Goal: Task Accomplishment & Management: Complete application form

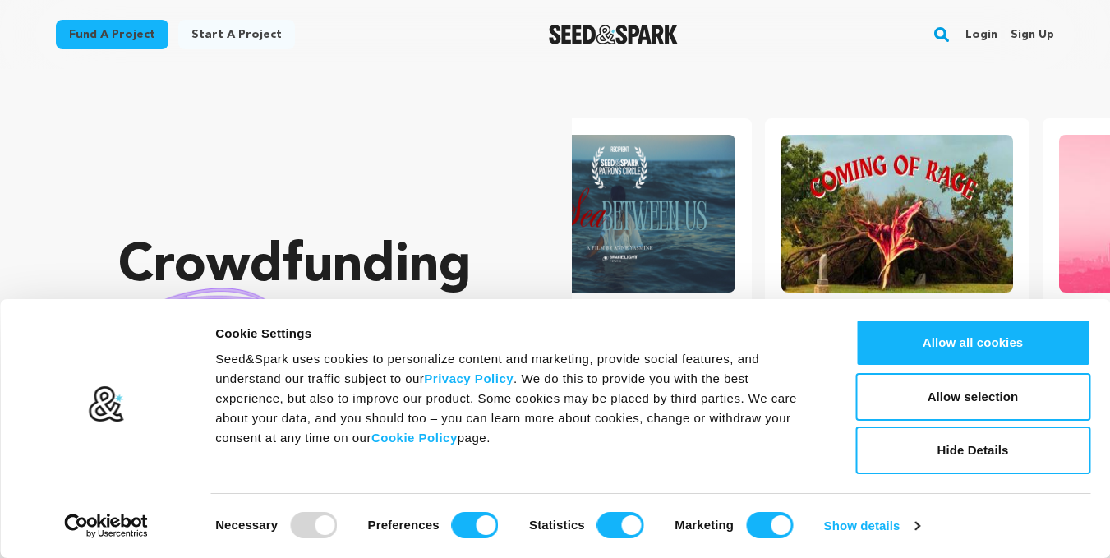
scroll to position [0, 291]
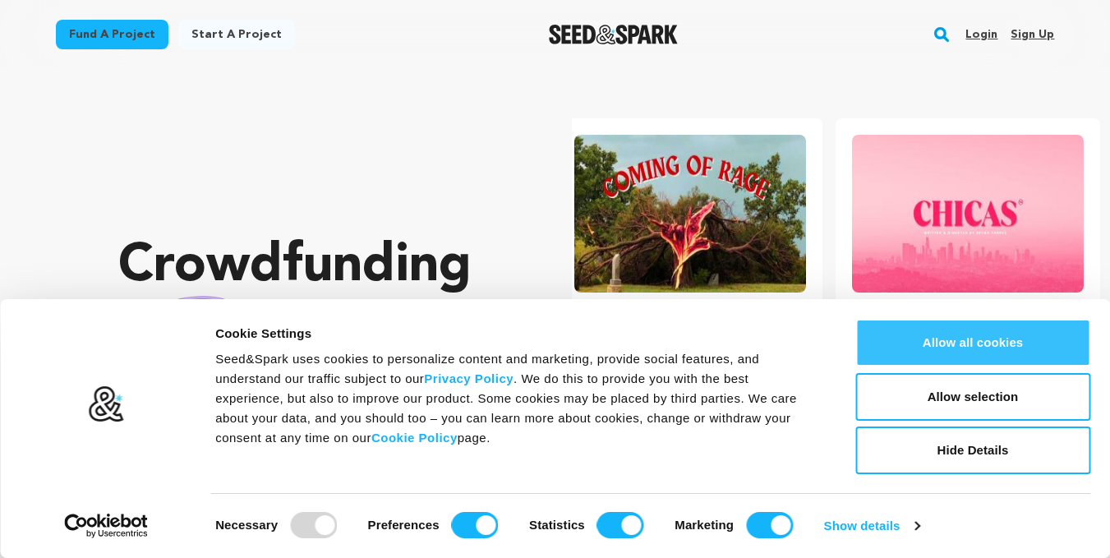
click at [973, 342] on button "Allow all cookies" at bounding box center [972, 343] width 235 height 48
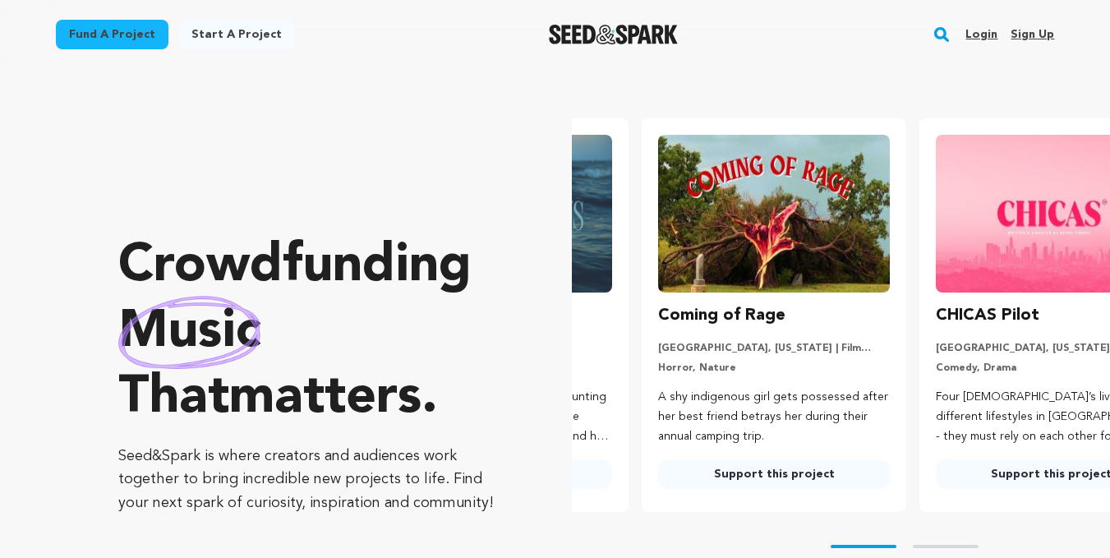
scroll to position [0, 0]
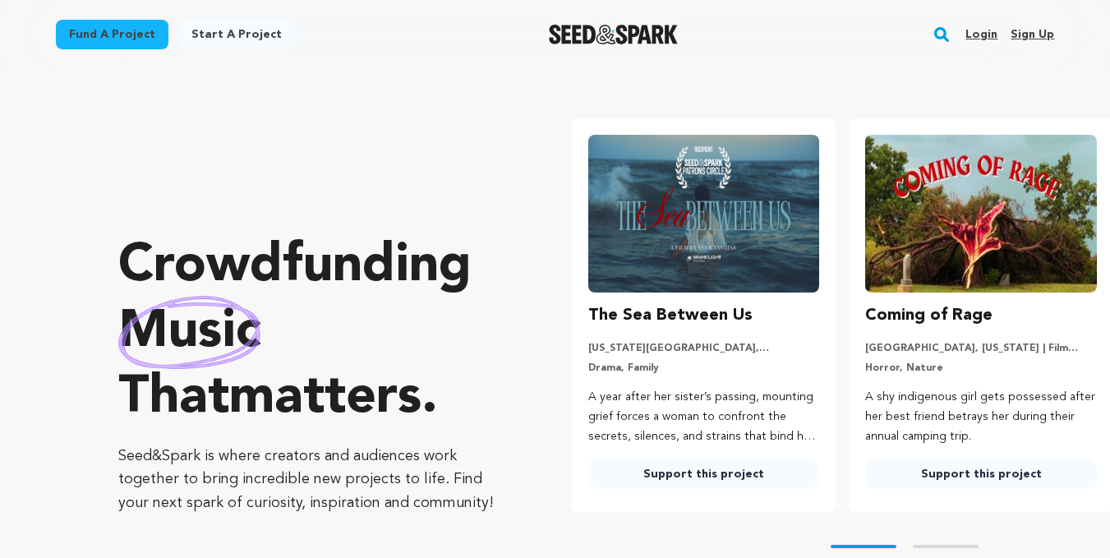
click at [1024, 35] on link "Sign up" at bounding box center [1032, 34] width 44 height 26
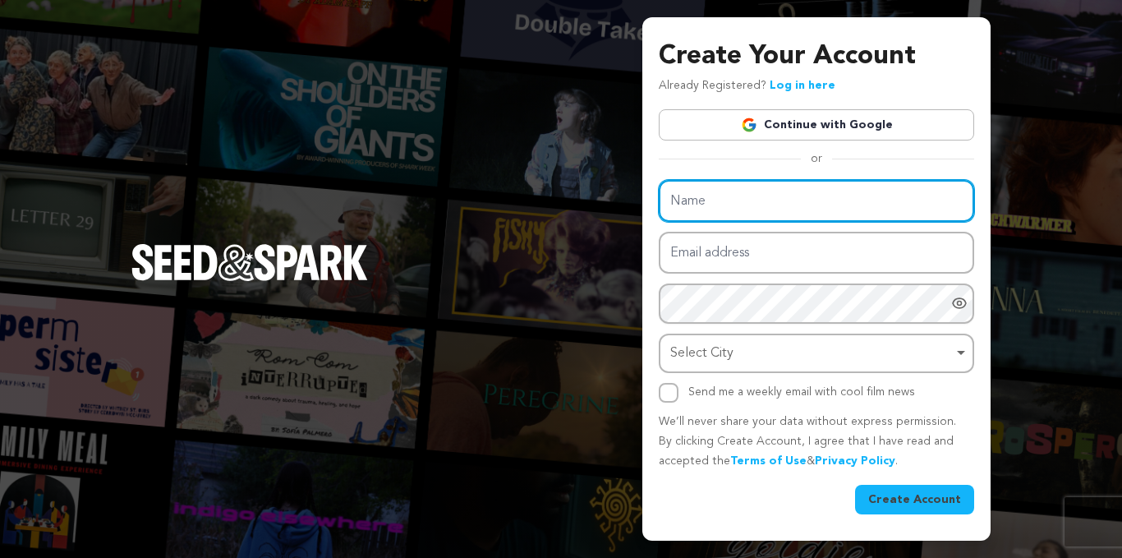
click at [843, 202] on input "Name" at bounding box center [816, 201] width 315 height 42
type input "a"
type input "s"
type input "Aether.co"
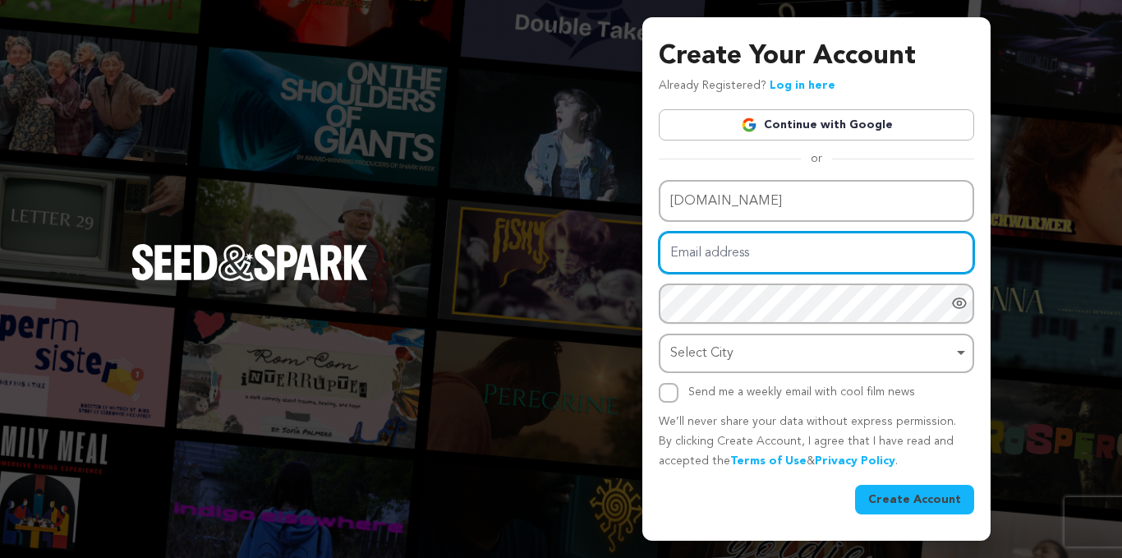
click at [783, 251] on input "Email address" at bounding box center [816, 253] width 315 height 42
type input "helloaether.co@gmail.com"
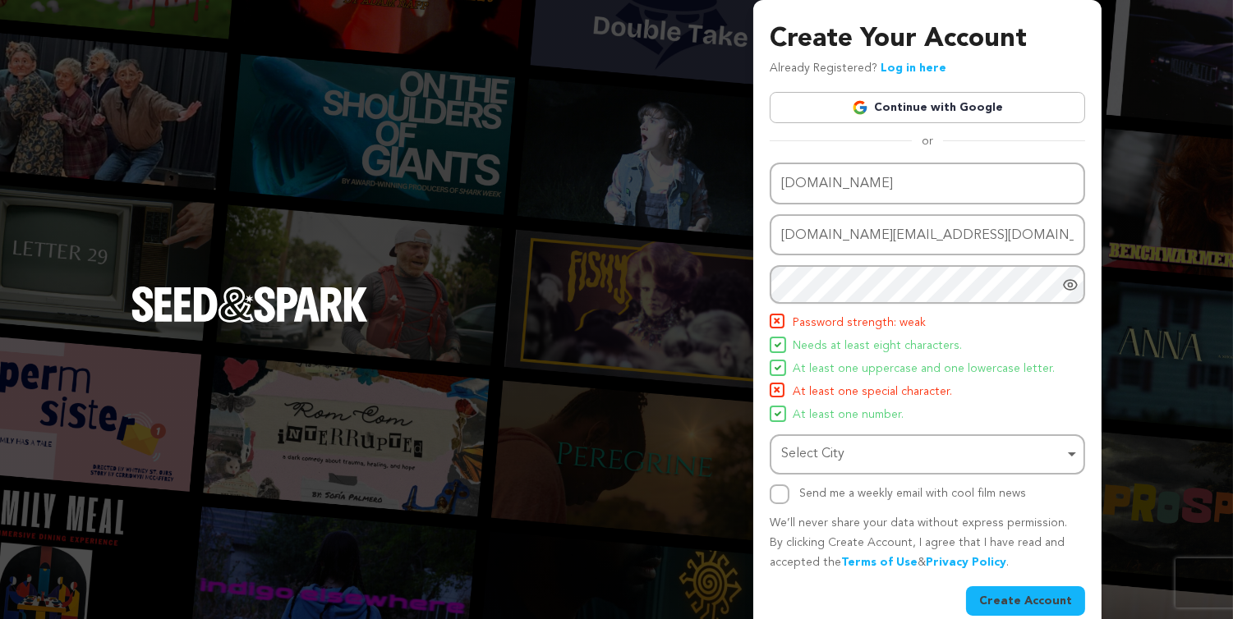
click at [1073, 283] on icon "Show password as plain text. Warning: this will display your password on the sc…" at bounding box center [1070, 285] width 16 height 16
drag, startPoint x: 1061, startPoint y: 284, endPoint x: 940, endPoint y: 319, distance: 125.6
click at [940, 319] on li "Password strength: strong" at bounding box center [927, 324] width 315 height 20
click at [929, 462] on div "Select City Remove item" at bounding box center [922, 455] width 283 height 24
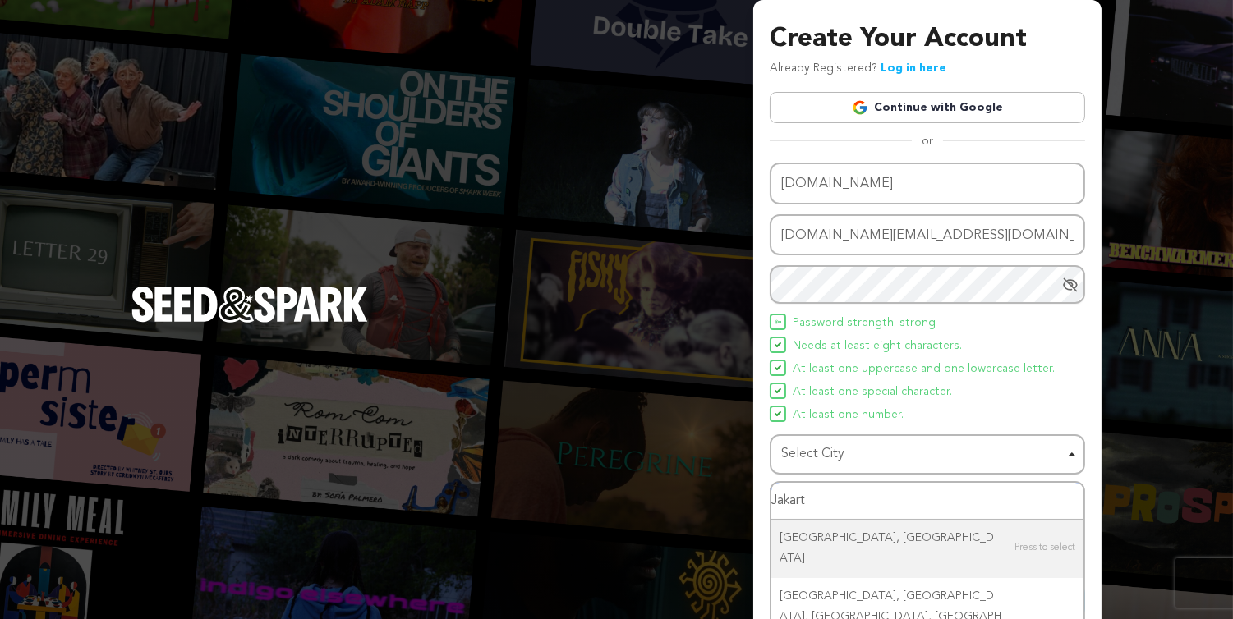
type input "Jakar"
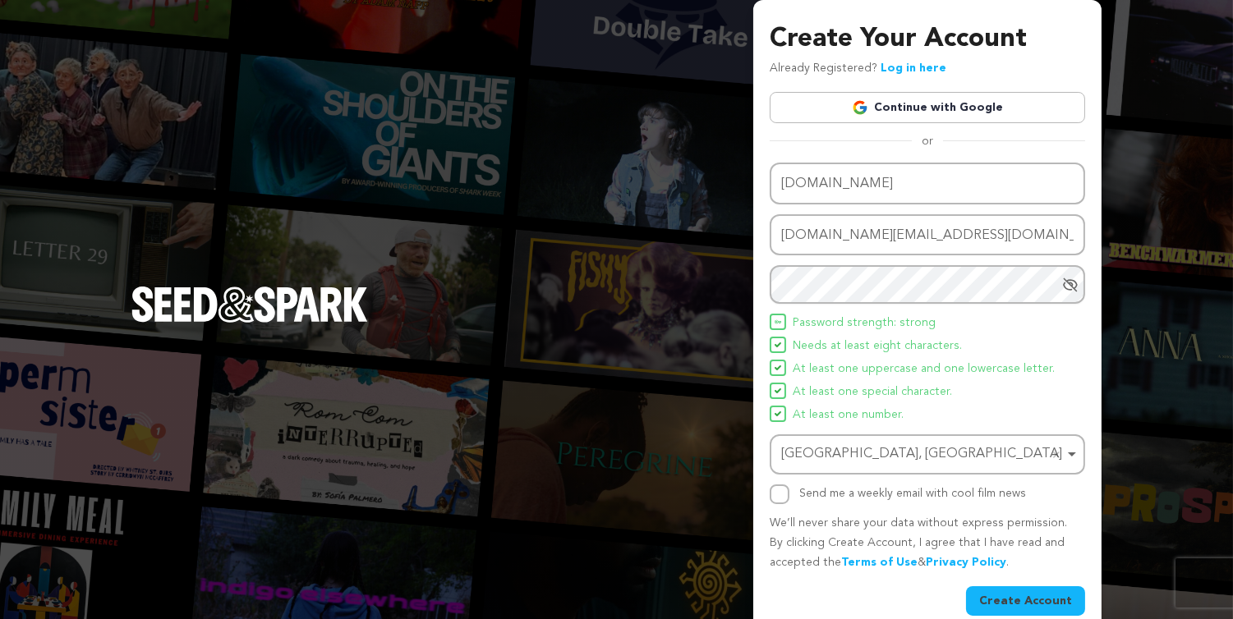
click at [1043, 557] on button "Create Account" at bounding box center [1025, 601] width 119 height 30
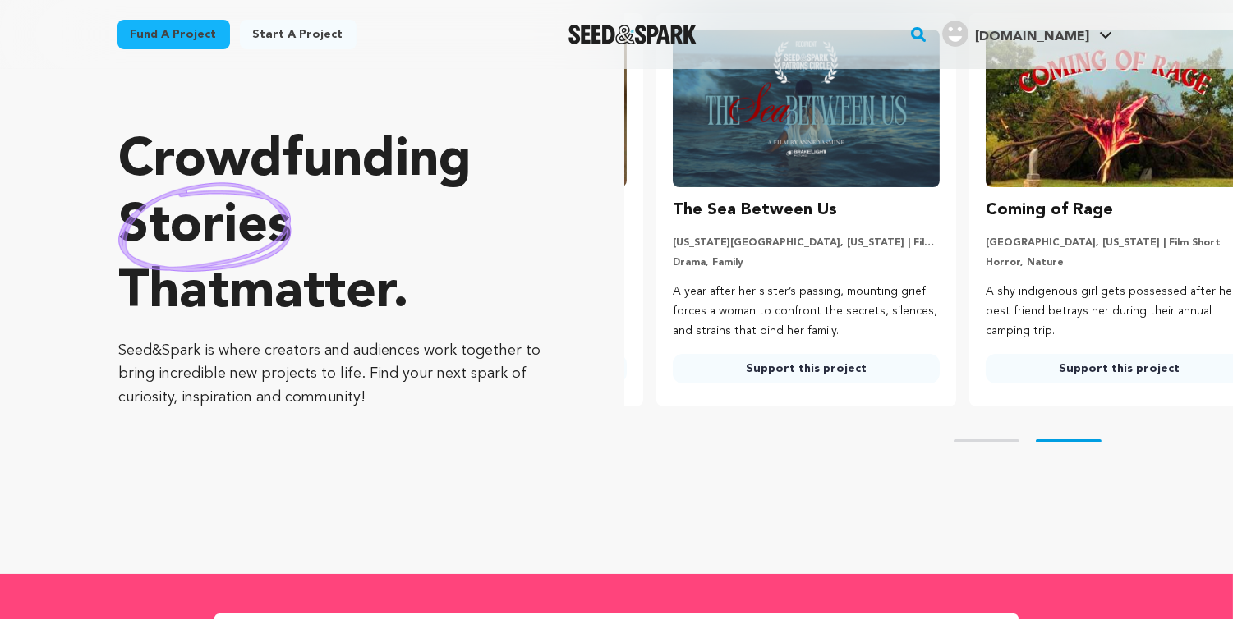
scroll to position [0, 325]
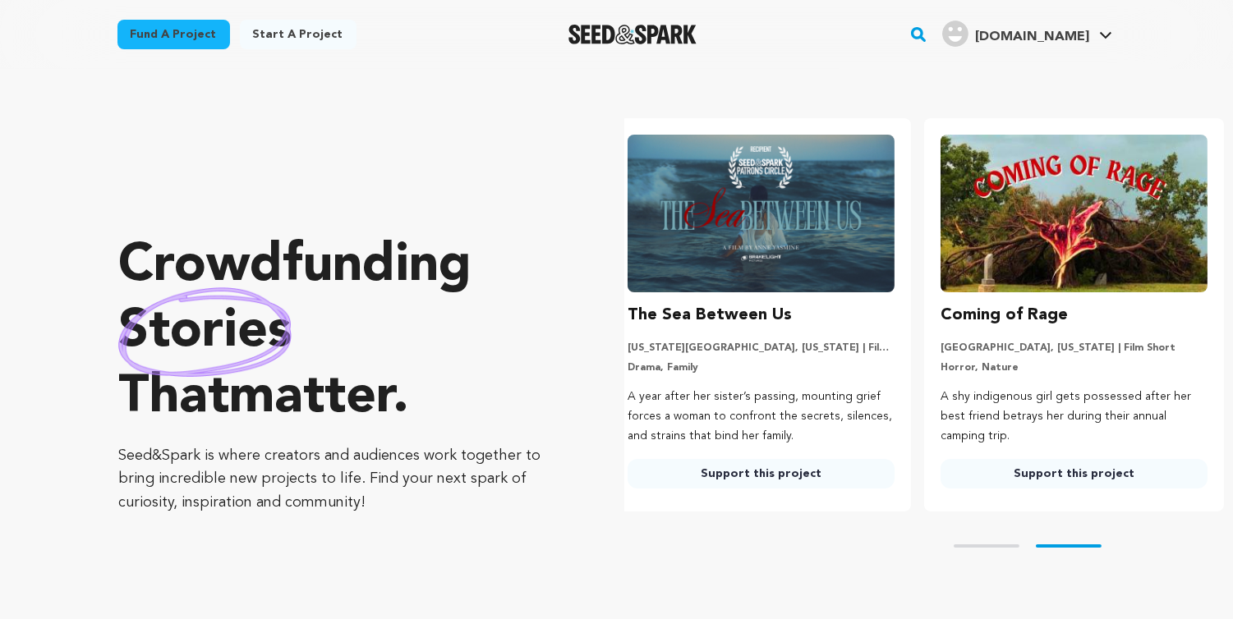
click at [301, 34] on link "Start a project" at bounding box center [298, 35] width 117 height 30
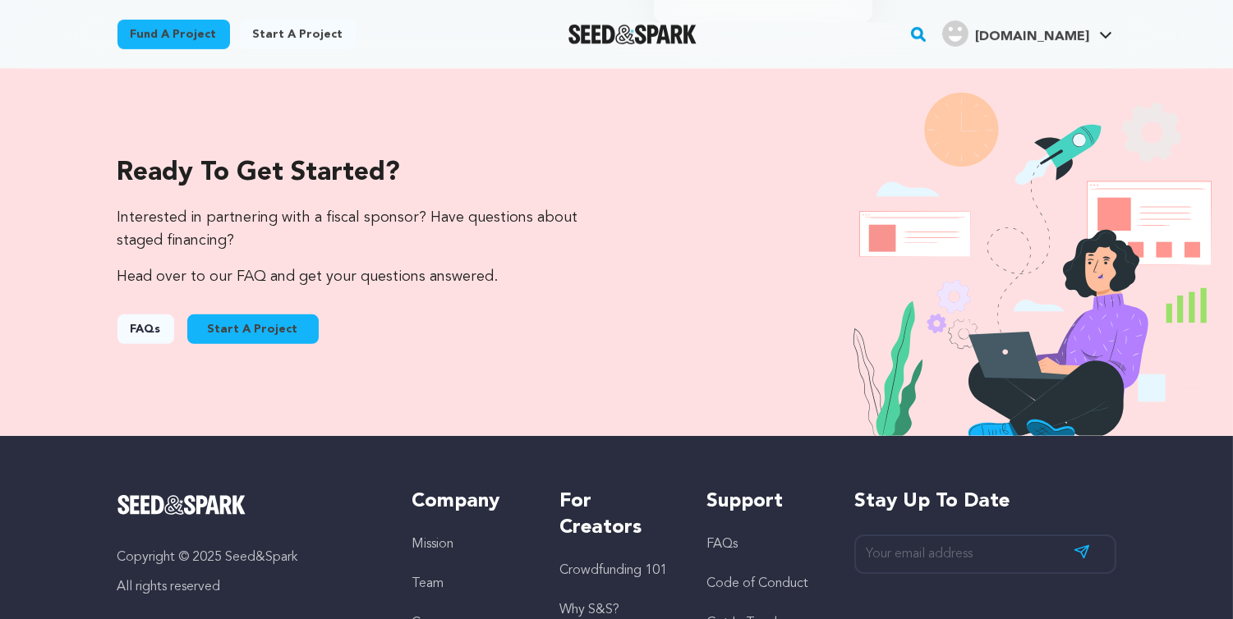
scroll to position [1640, 0]
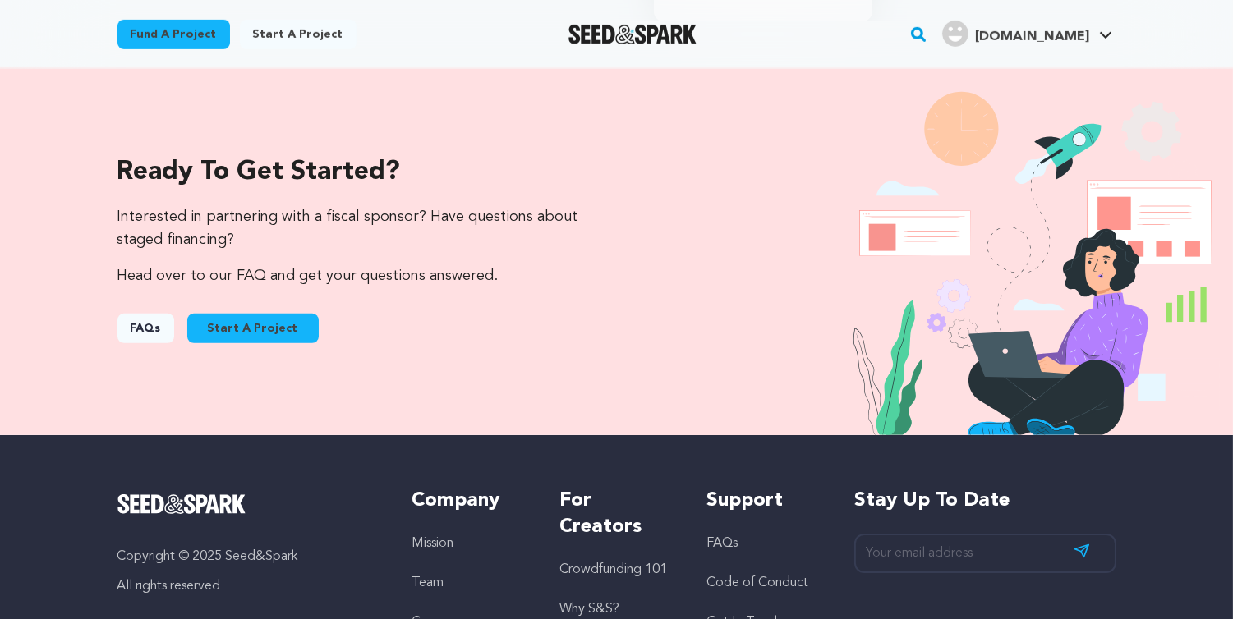
click at [589, 502] on h5 "For Creators" at bounding box center [616, 514] width 114 height 53
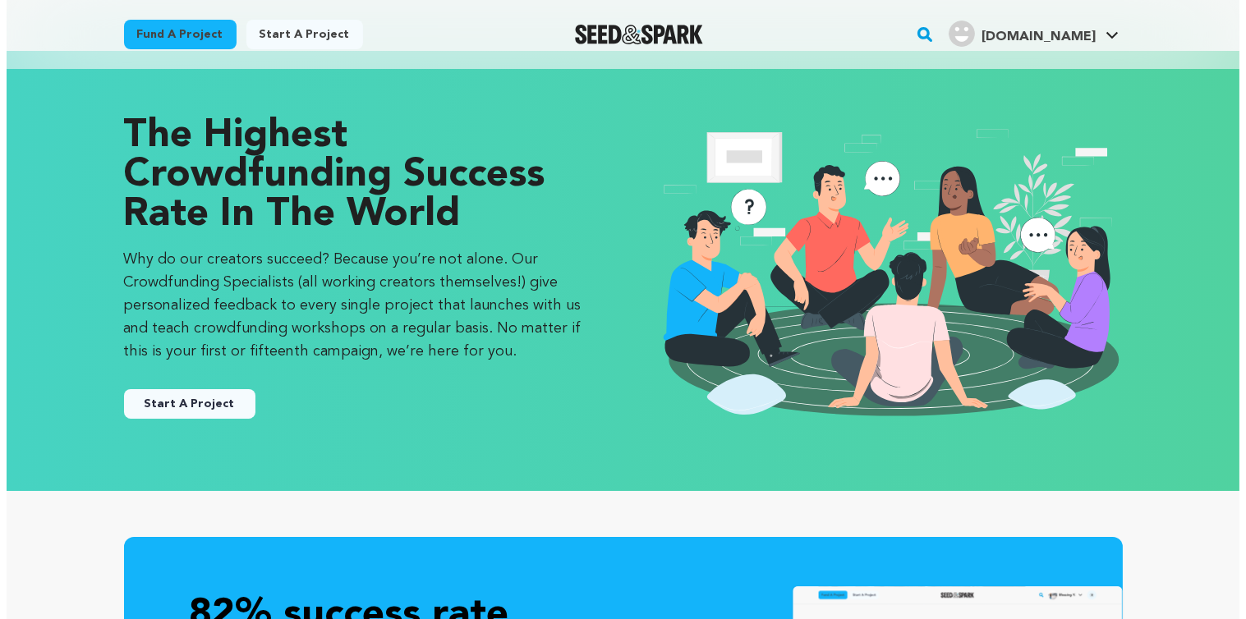
scroll to position [19, 0]
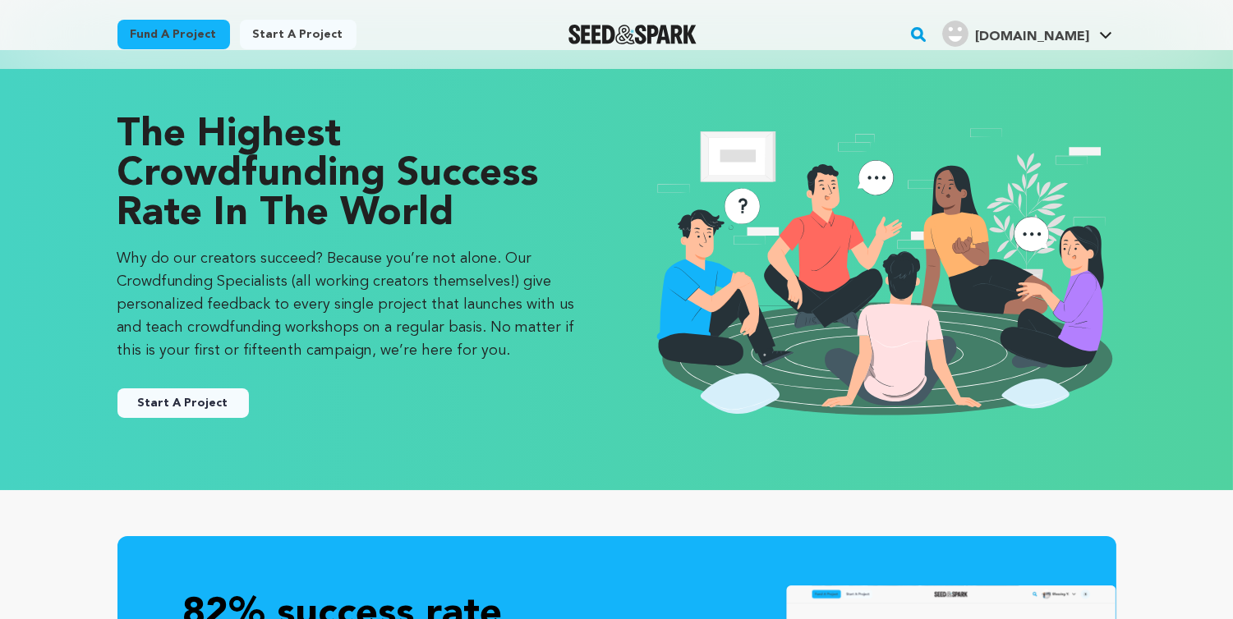
click at [175, 408] on button "Start A Project" at bounding box center [182, 403] width 131 height 30
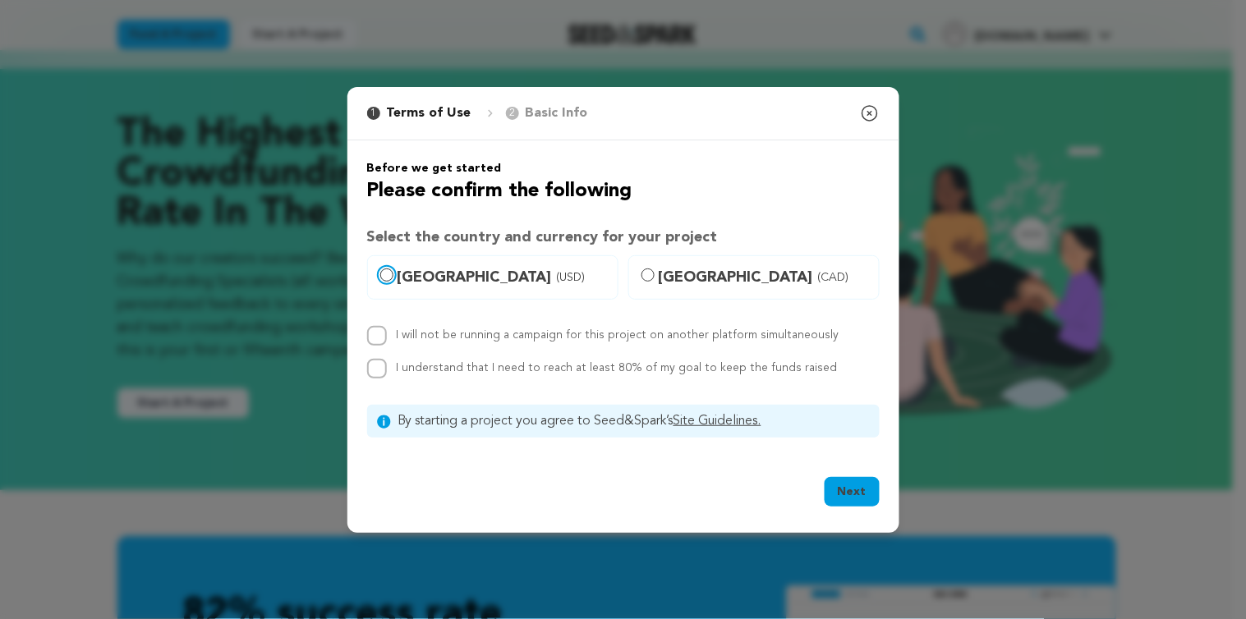
click at [384, 273] on input "United States (USD)" at bounding box center [386, 275] width 13 height 13
radio input "true"
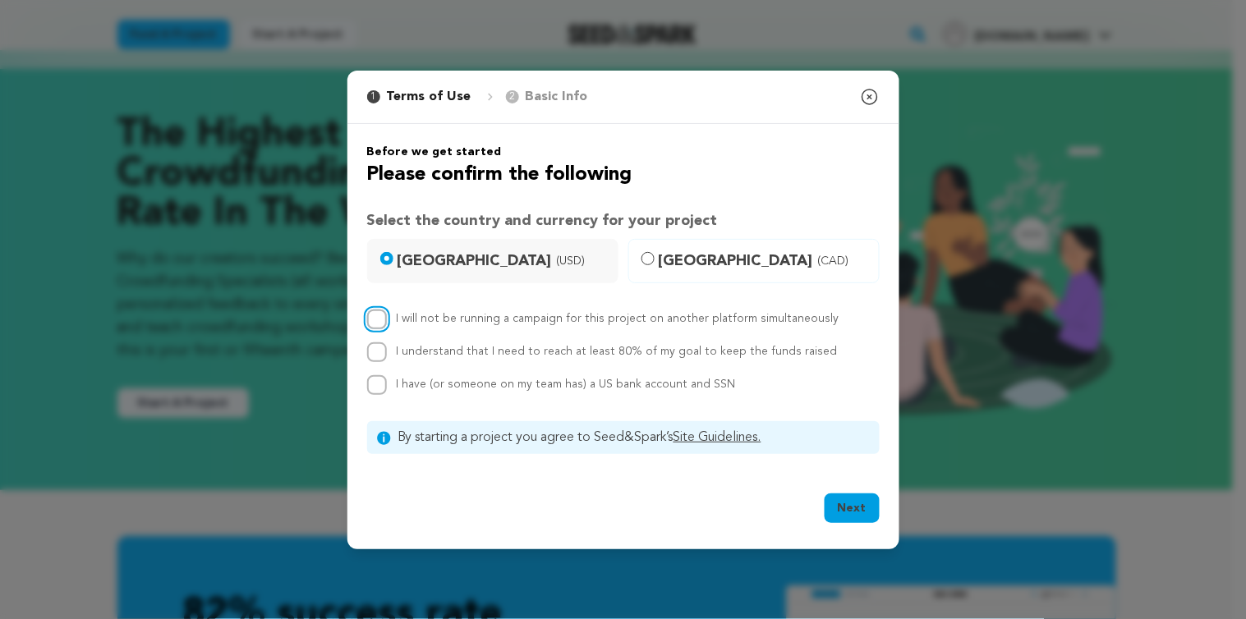
click at [379, 322] on input "I will not be running a campaign for this project on another platform simultane…" at bounding box center [377, 320] width 20 height 20
checkbox input "true"
click at [374, 357] on input "I understand that I need to reach at least 80% of my goal to keep the funds rai…" at bounding box center [377, 352] width 20 height 20
checkbox input "true"
click at [380, 389] on input "I have (or someone on my team has) a US bank account and SSN" at bounding box center [377, 385] width 20 height 20
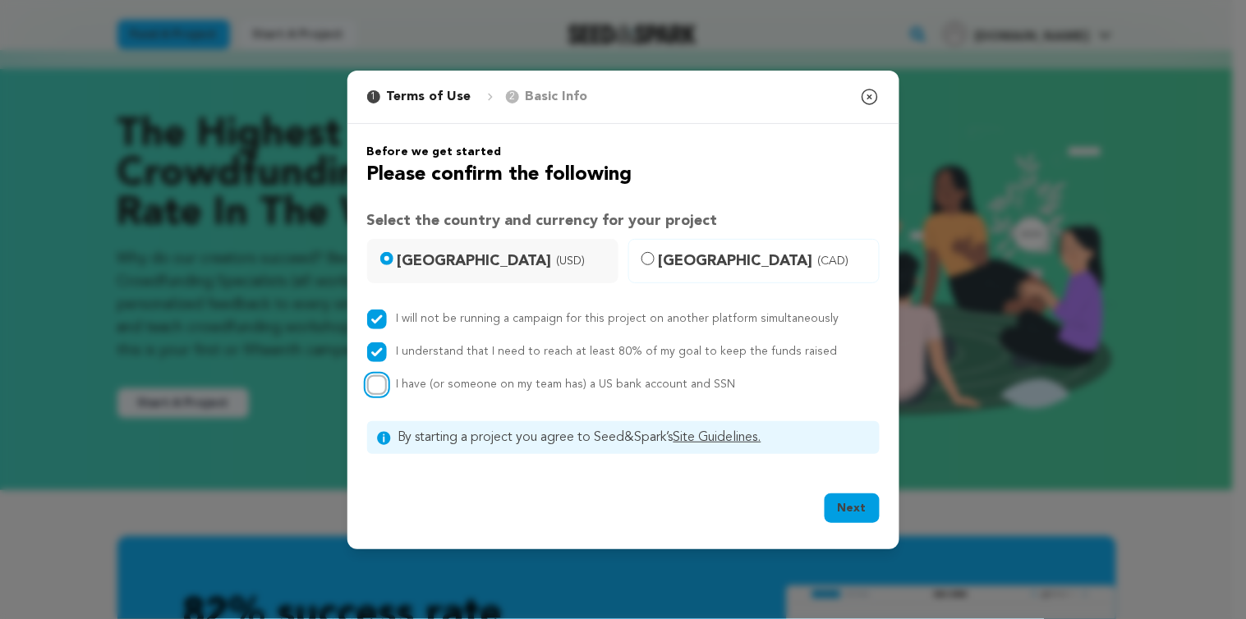
checkbox input "true"
click at [857, 499] on button "Next" at bounding box center [852, 509] width 55 height 30
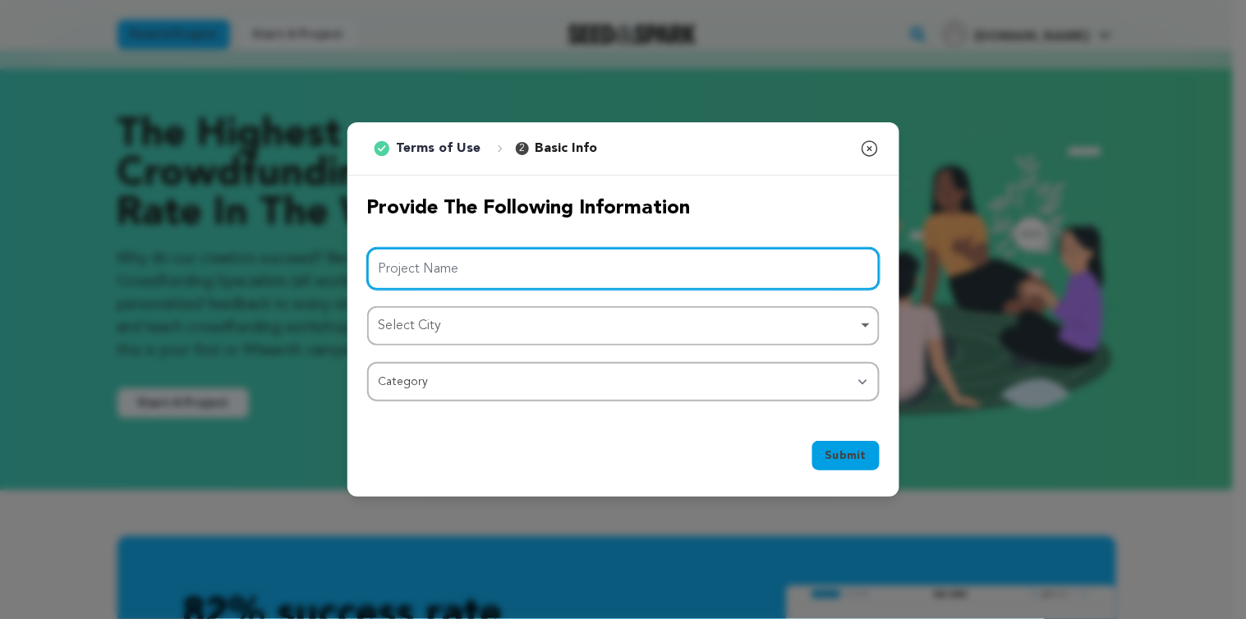
click at [701, 280] on input "Project Name" at bounding box center [623, 269] width 512 height 42
click at [794, 318] on div "Select City Remove item" at bounding box center [619, 327] width 480 height 24
type input "Ekspos Short Film"
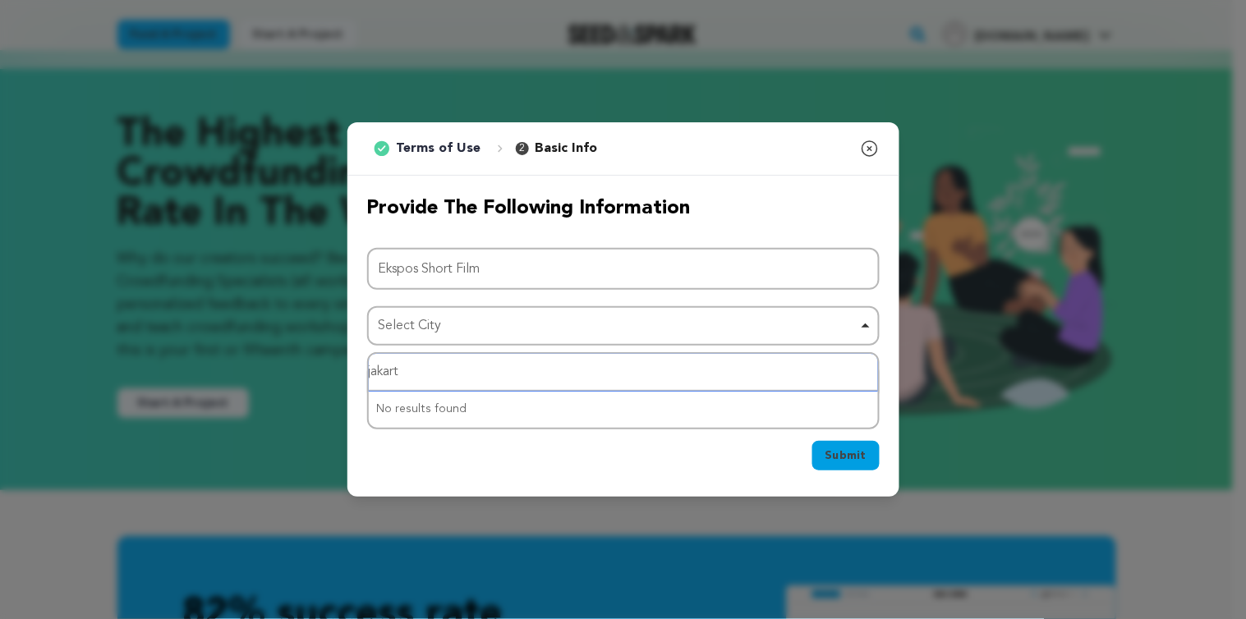
type input "jakarta"
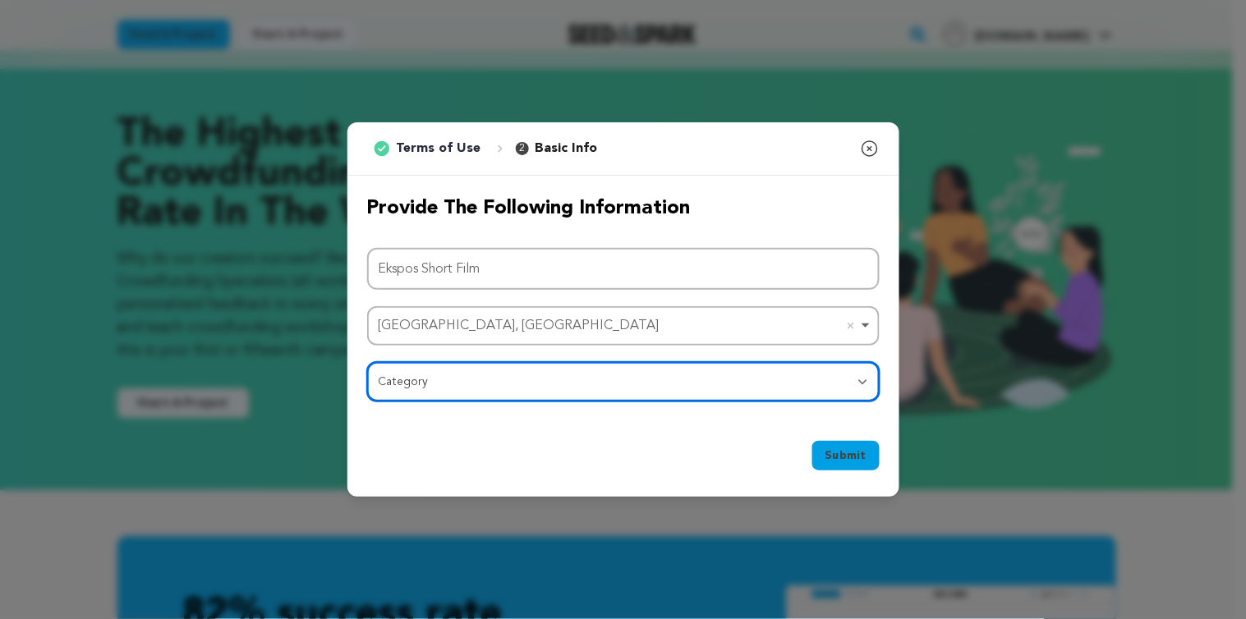
click at [600, 381] on select "Category Film Feature Film Short Series Film Festival Company Music Video VR Ex…" at bounding box center [623, 381] width 512 height 39
select select "383"
click at [367, 362] on select "Category Film Feature Film Short Series Film Festival Company Music Video VR Ex…" at bounding box center [623, 381] width 512 height 39
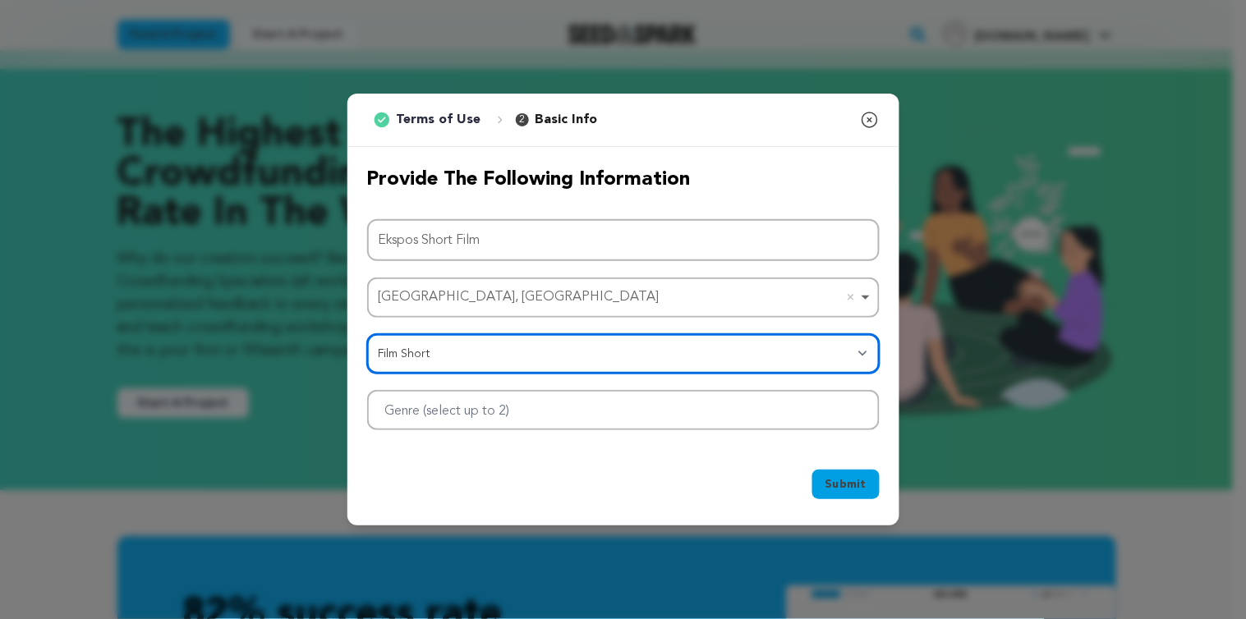
click at [761, 411] on div at bounding box center [623, 410] width 512 height 40
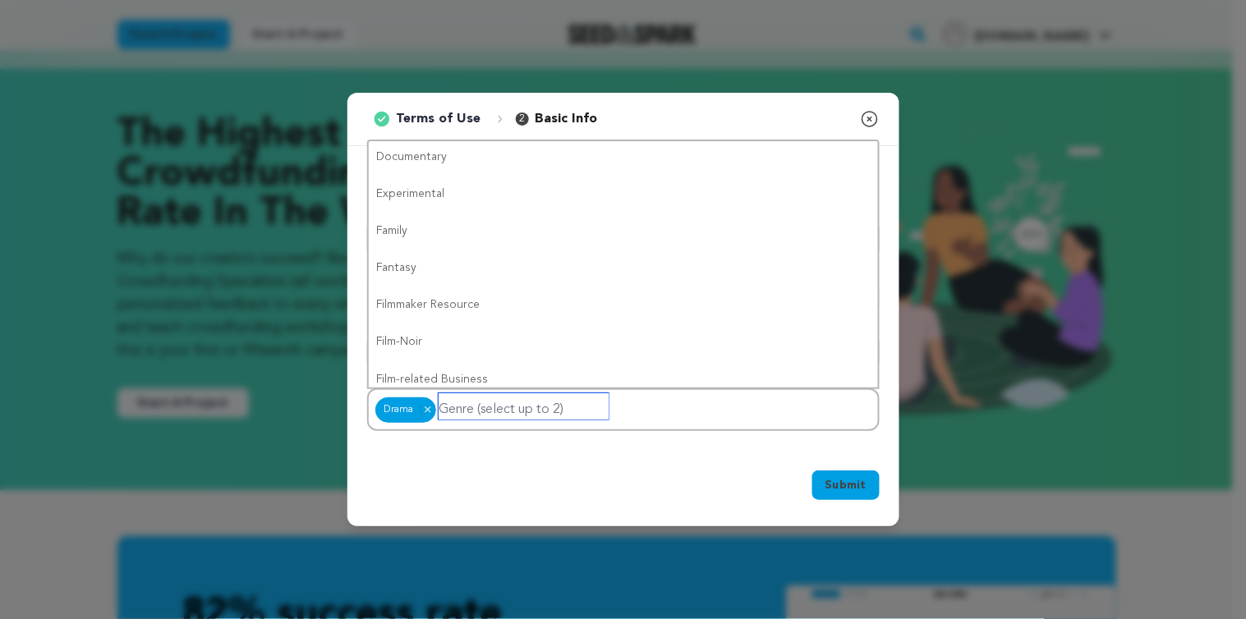
scroll to position [0, 0]
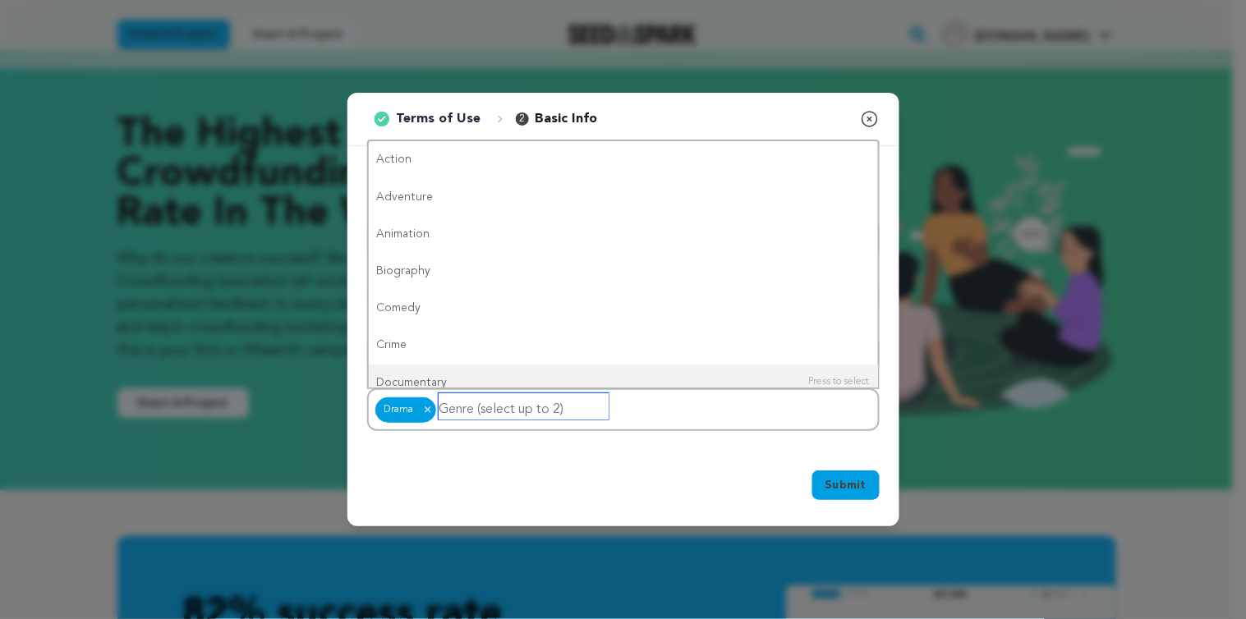
click at [587, 411] on input "Genre (select up to 2)" at bounding box center [524, 406] width 170 height 26
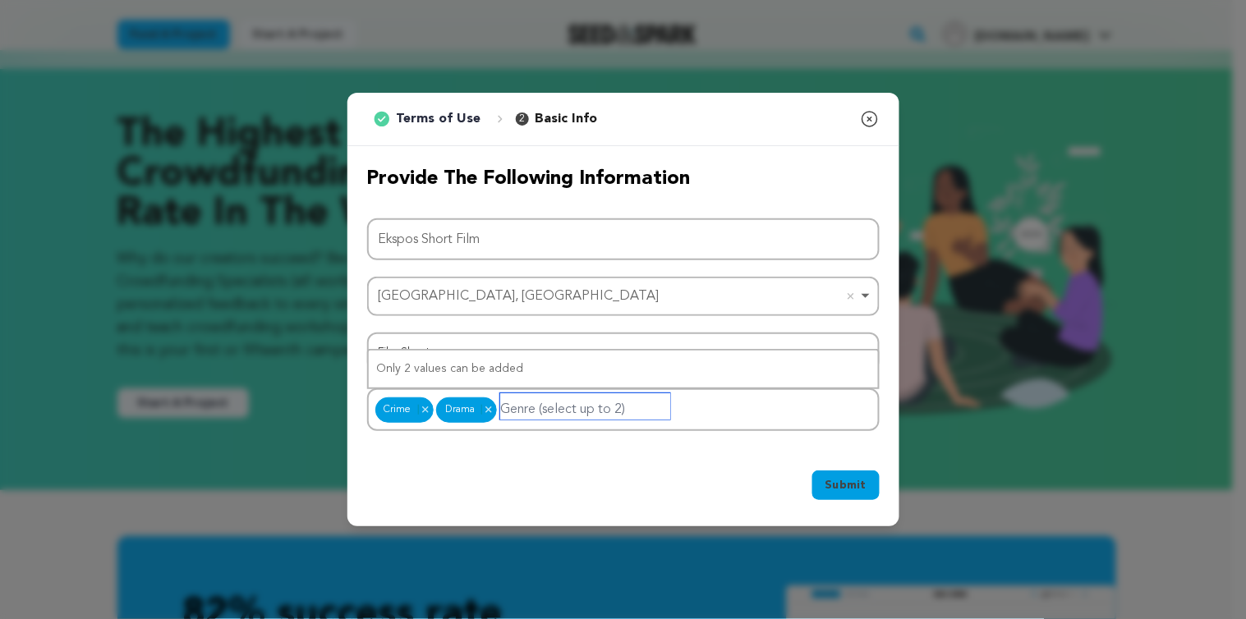
click at [643, 403] on input "Genre (select up to 2)" at bounding box center [585, 406] width 170 height 26
click at [857, 485] on span "Submit" at bounding box center [845, 485] width 41 height 16
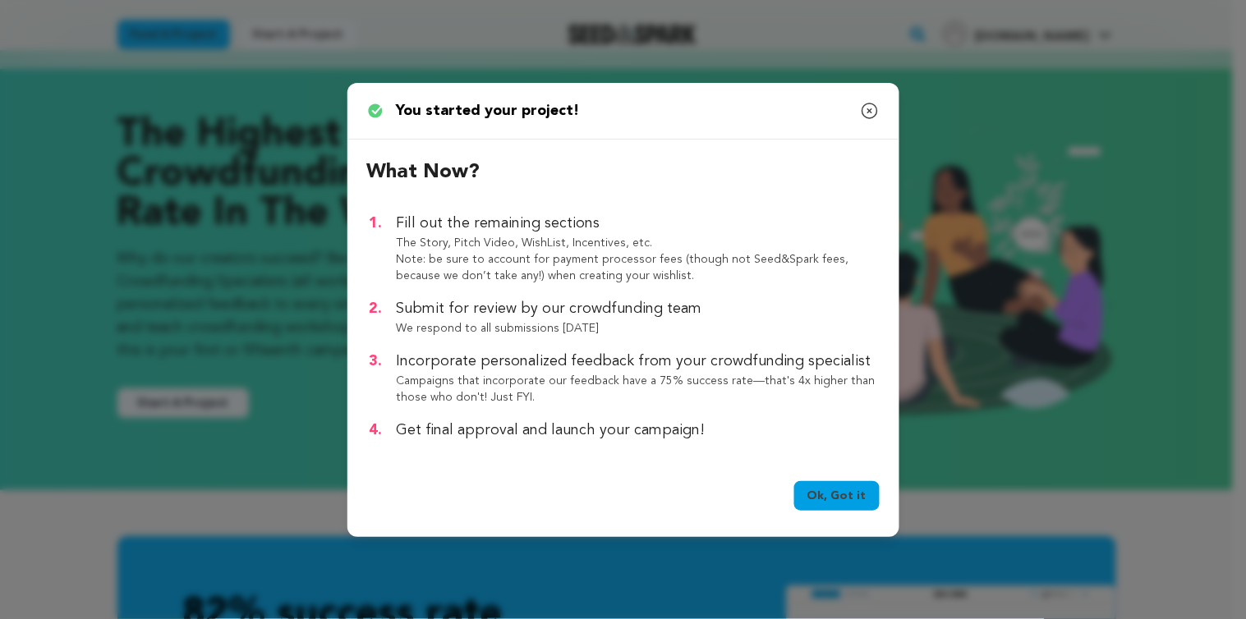
drag, startPoint x: 848, startPoint y: 499, endPoint x: 828, endPoint y: 498, distance: 20.5
click at [828, 498] on link "Ok, Got it" at bounding box center [836, 496] width 85 height 30
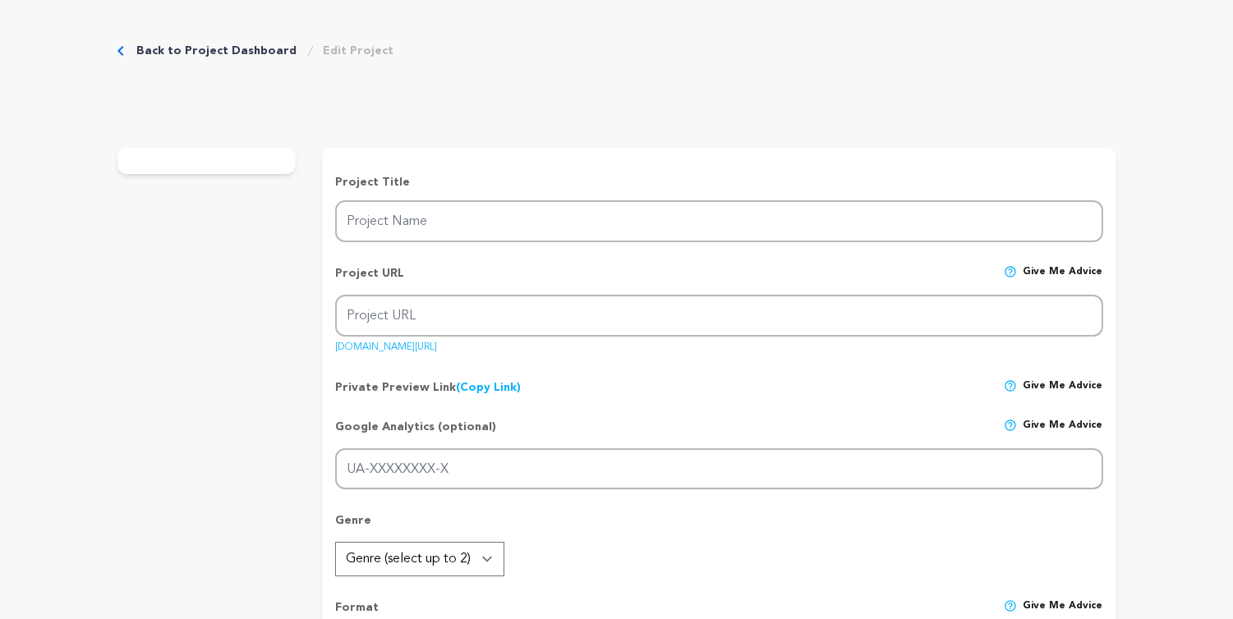
type input "Ekspos Short Film"
type input "ekspos-short-film"
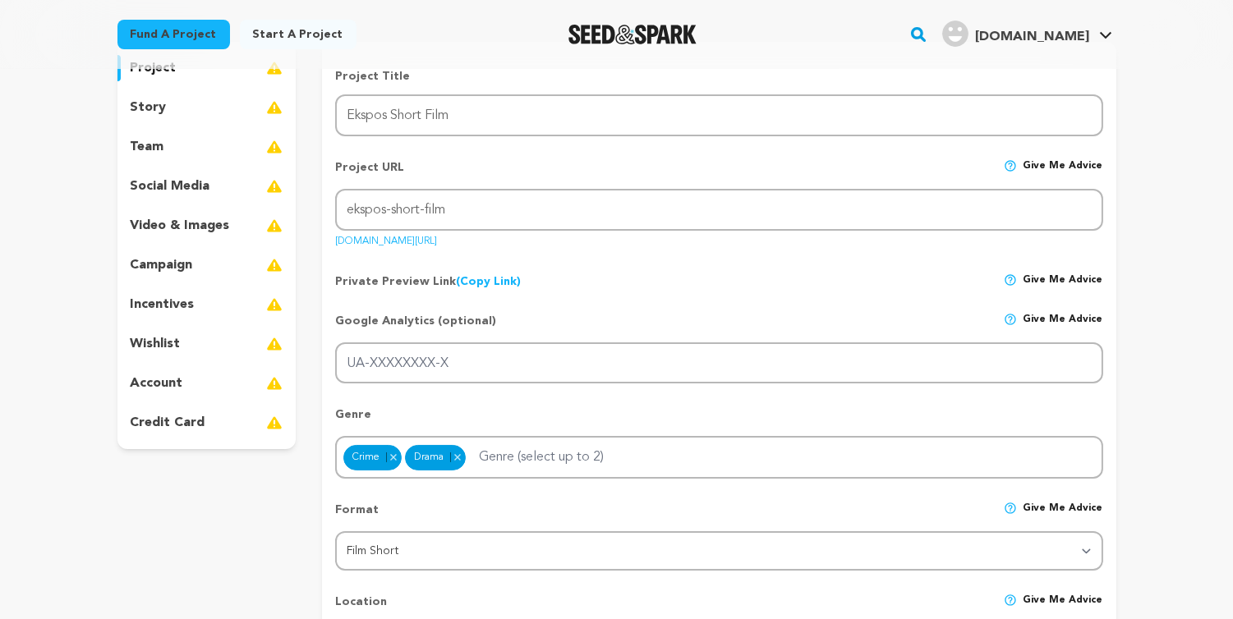
scroll to position [144, 0]
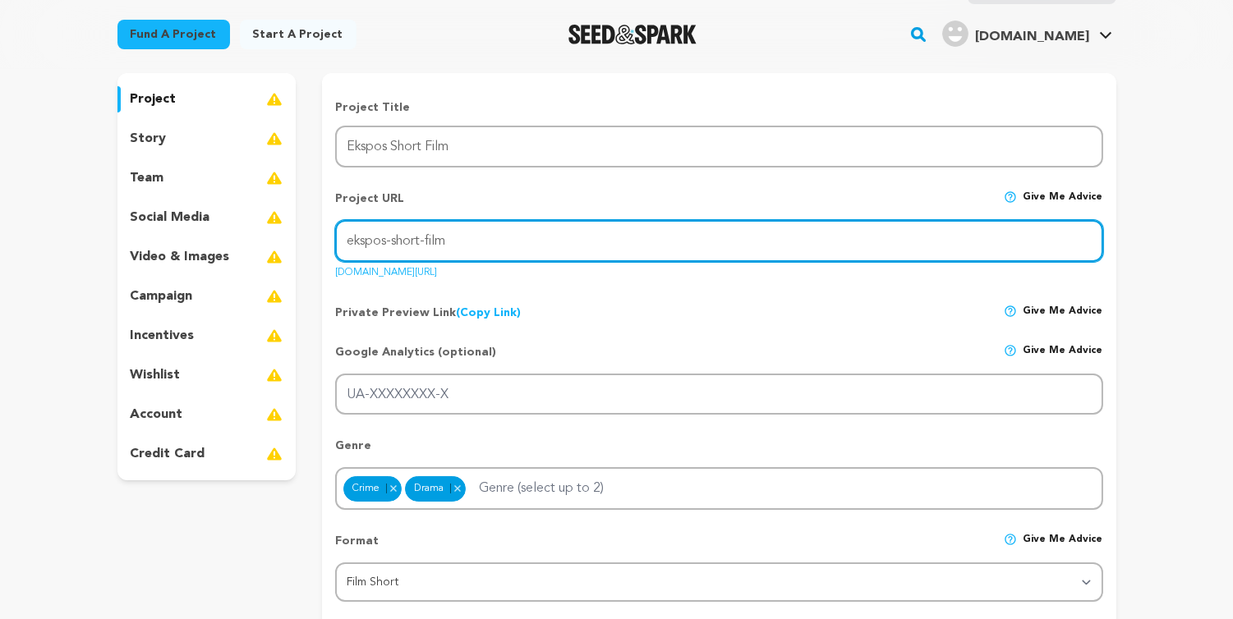
click at [608, 242] on input "ekspos-short-film" at bounding box center [718, 241] width 767 height 42
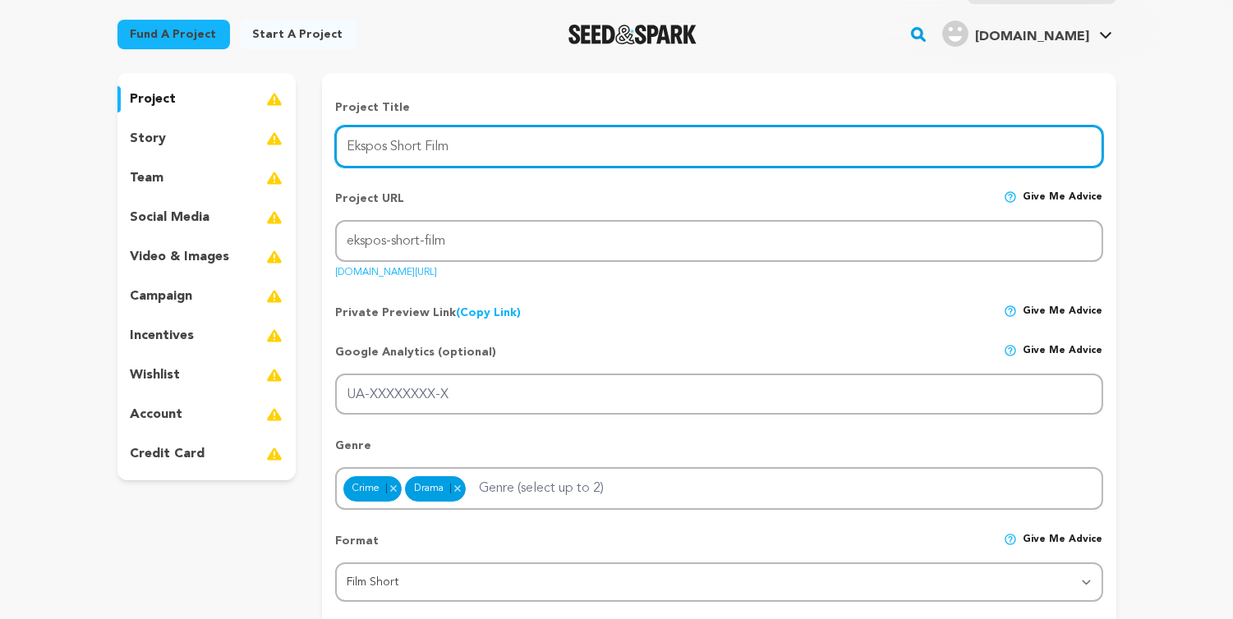
click at [383, 149] on input "Ekspos Short Film" at bounding box center [718, 147] width 767 height 42
click at [390, 151] on input "Ekspos Short Film" at bounding box center [718, 147] width 767 height 42
click at [388, 150] on input "Ekspos Short Film" at bounding box center [718, 147] width 767 height 42
type input "Ekspose Short Film"
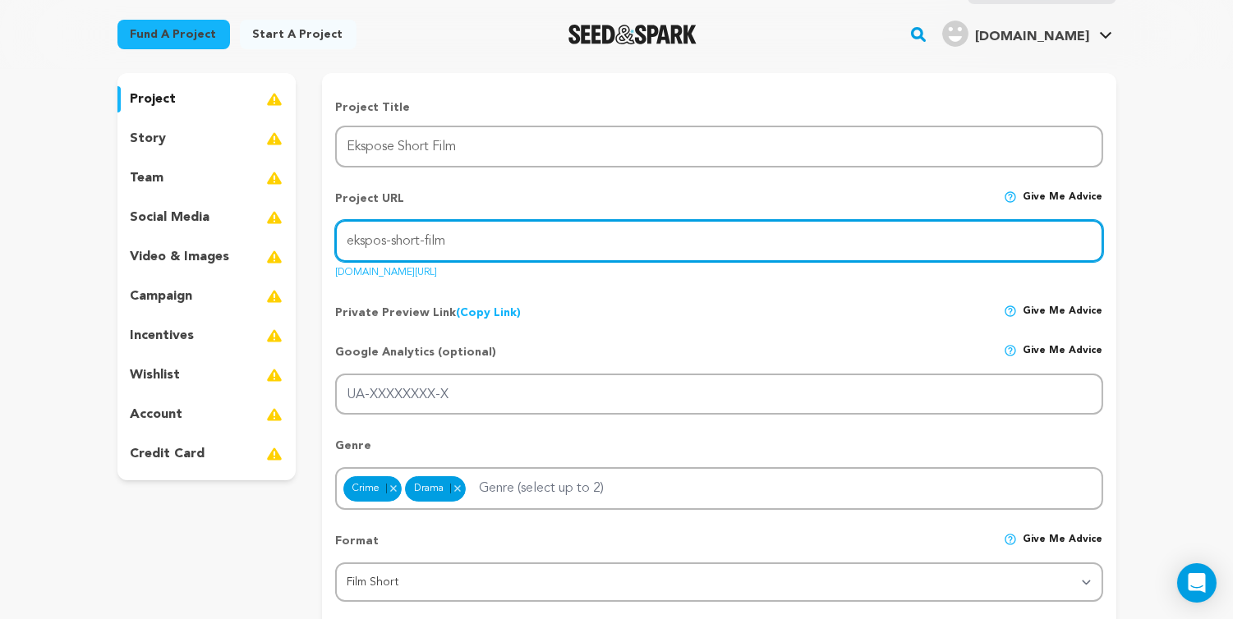
click at [386, 239] on input "ekspos-short-film" at bounding box center [718, 241] width 767 height 42
type input "ekspose-short-film"
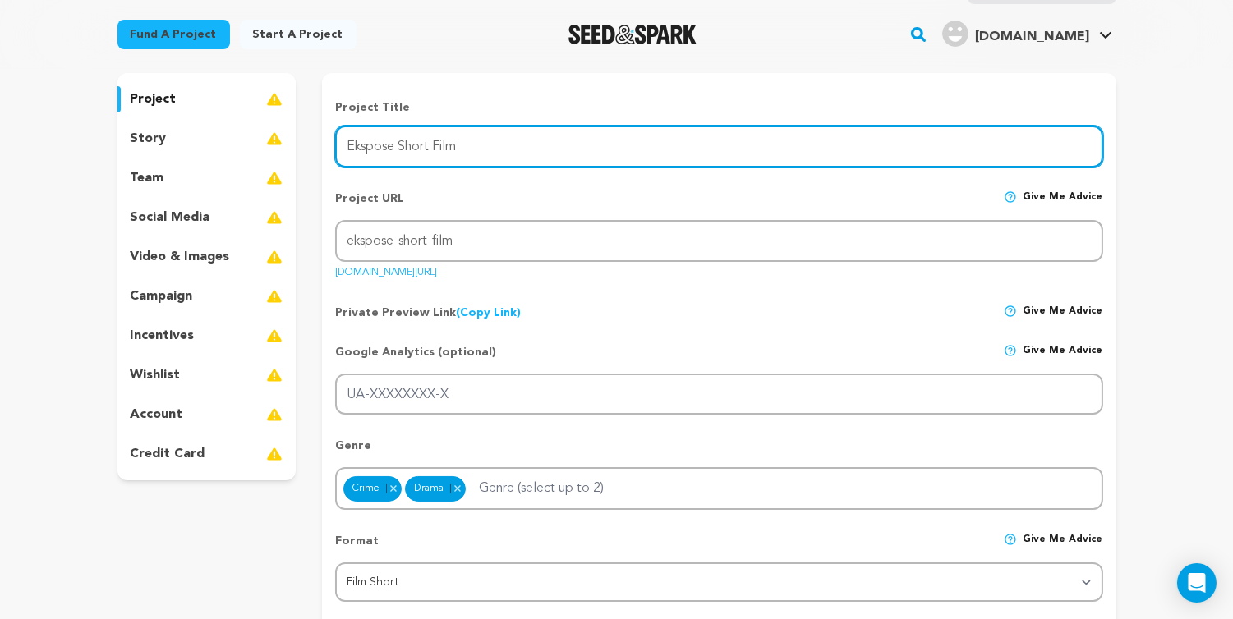
drag, startPoint x: 464, startPoint y: 152, endPoint x: 398, endPoint y: 153, distance: 65.7
click at [398, 153] on input "Ekspose Short Film" at bounding box center [718, 147] width 767 height 42
type input "Ekspose"
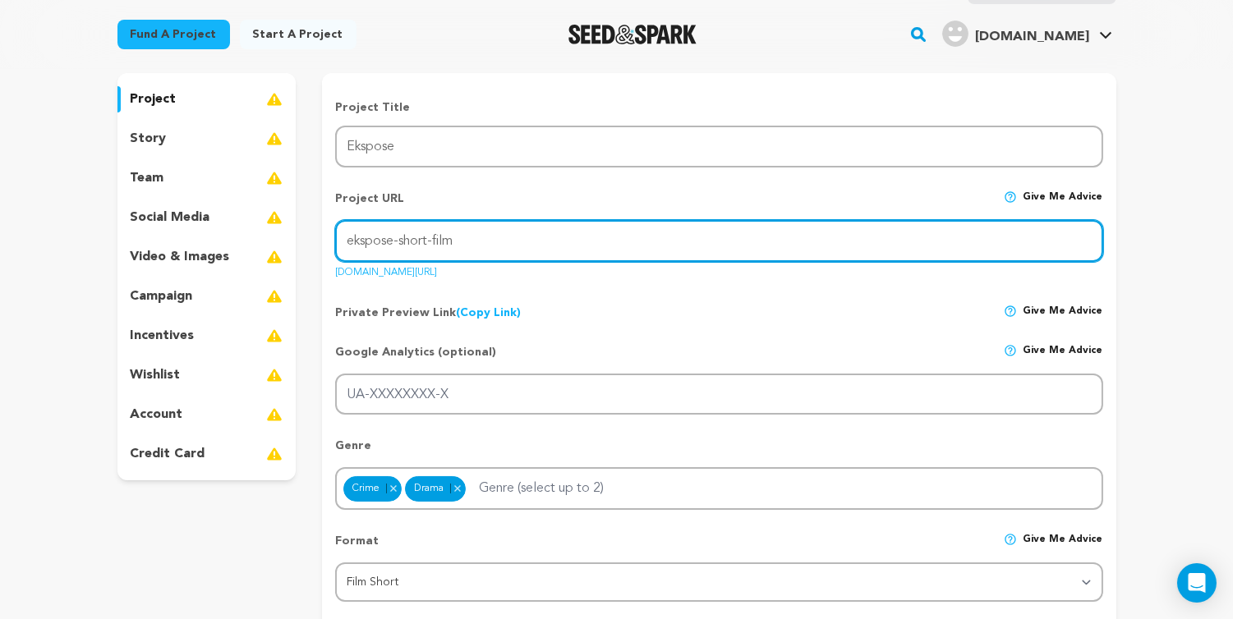
drag, startPoint x: 463, startPoint y: 241, endPoint x: 397, endPoint y: 243, distance: 66.5
click at [397, 243] on input "ekspose-short-film" at bounding box center [718, 241] width 767 height 42
type input "ekspose"
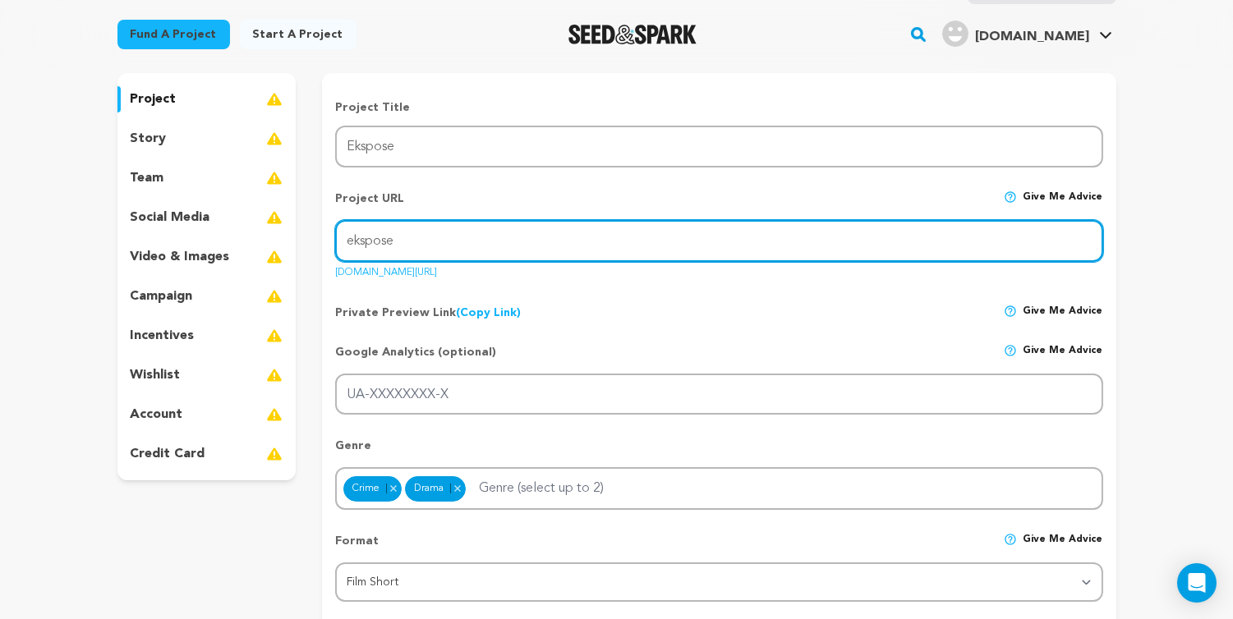
click at [445, 236] on input "ekspose" at bounding box center [718, 241] width 767 height 42
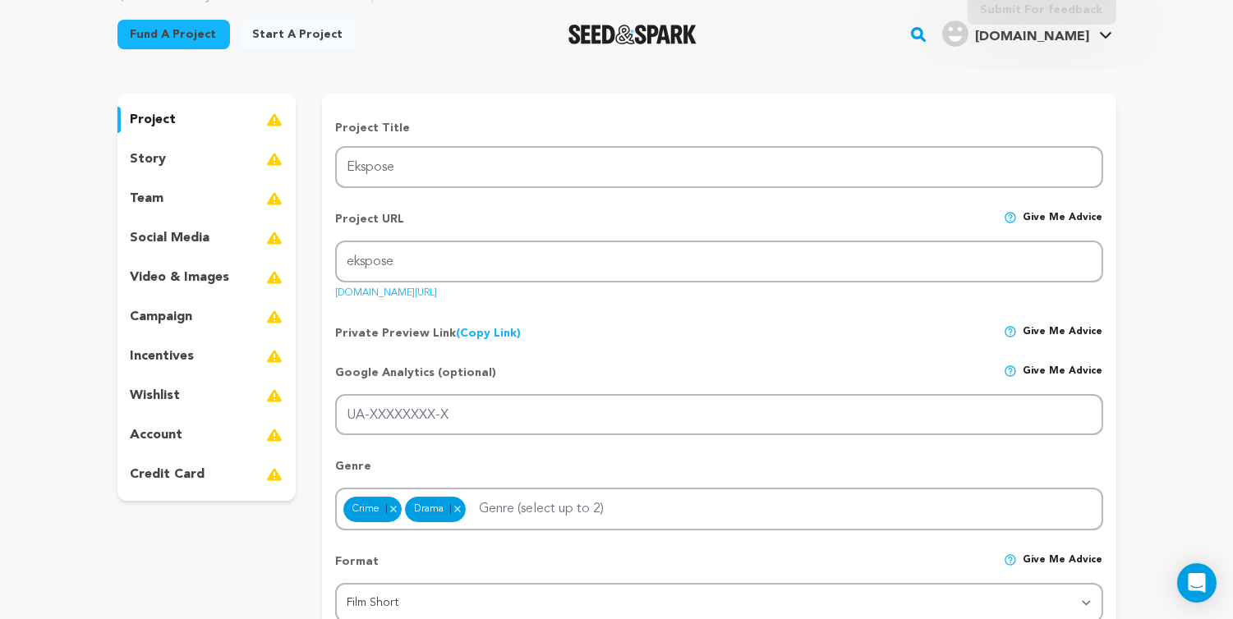
scroll to position [124, 0]
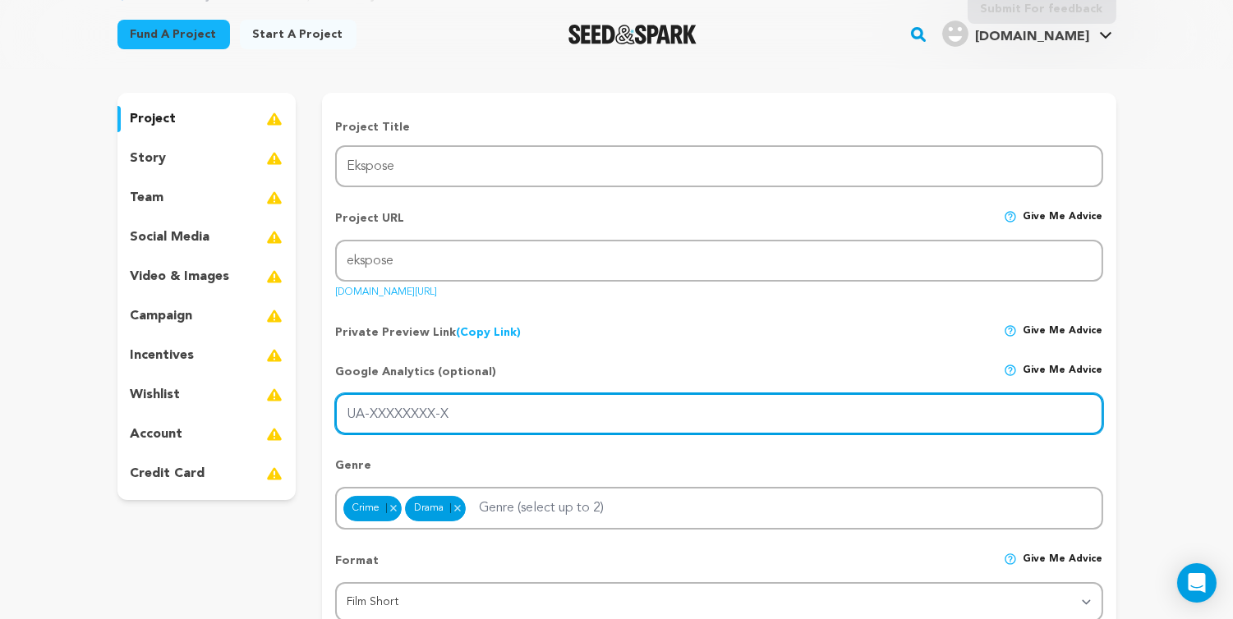
click at [532, 417] on input "UA-XXXXXXXX-X" at bounding box center [718, 414] width 767 height 42
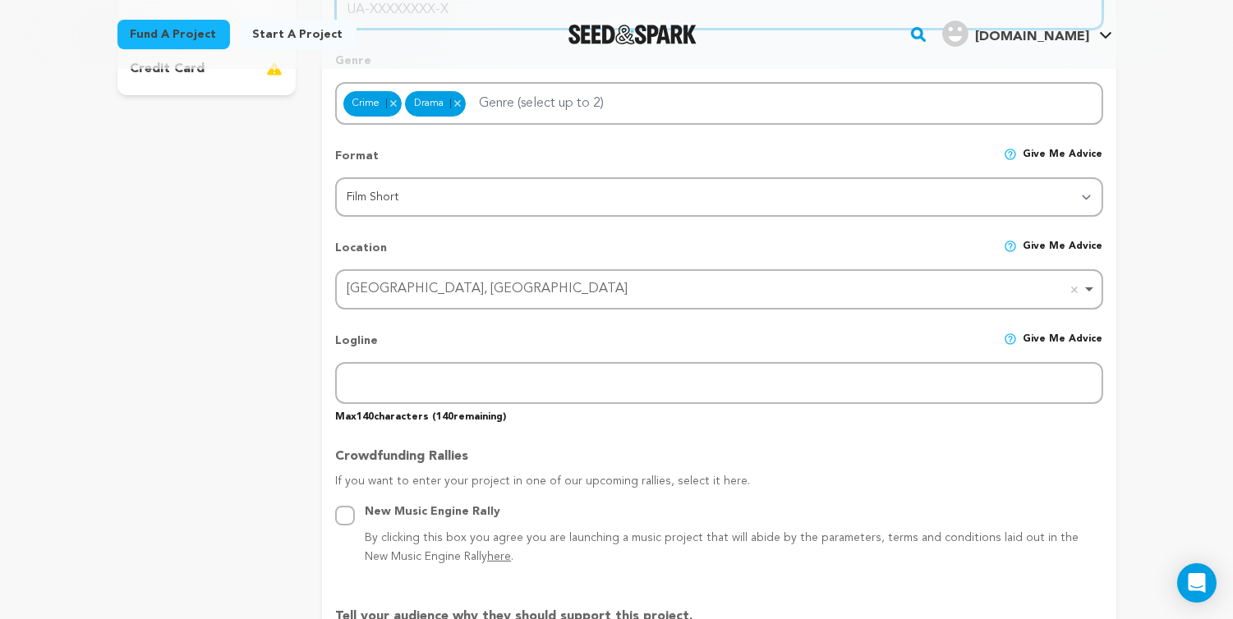
scroll to position [528, 0]
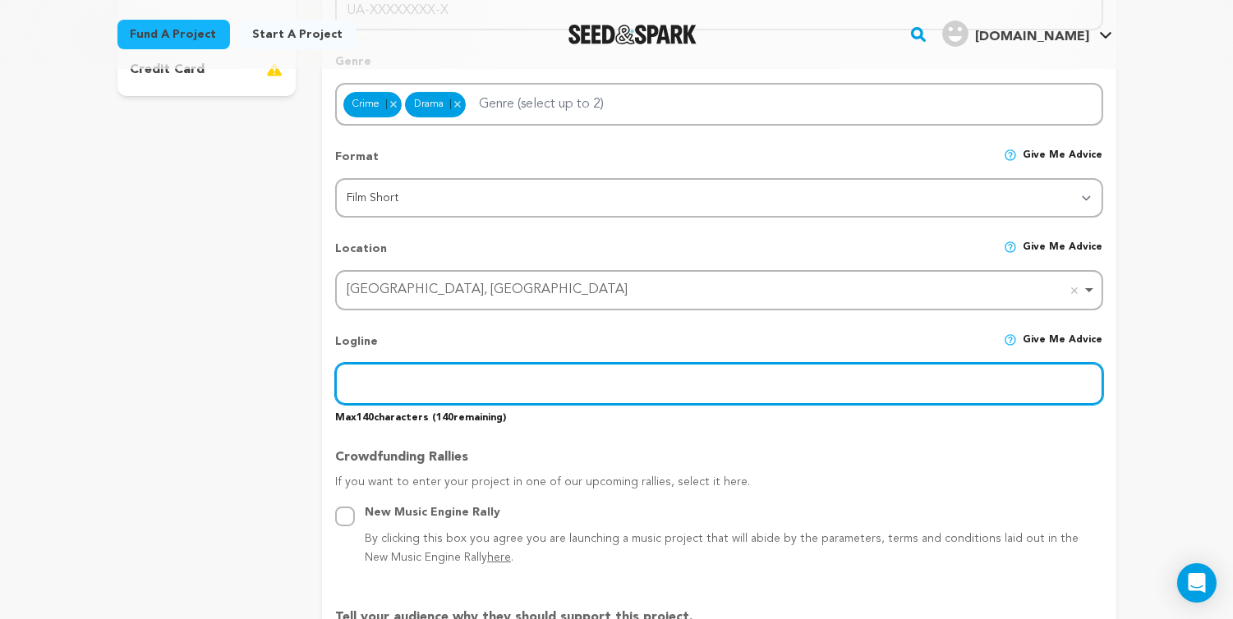
click at [521, 374] on input "text" at bounding box center [718, 384] width 767 height 42
paste input "While investigating a massive data breach allegedly tied to a powerful tech cor…"
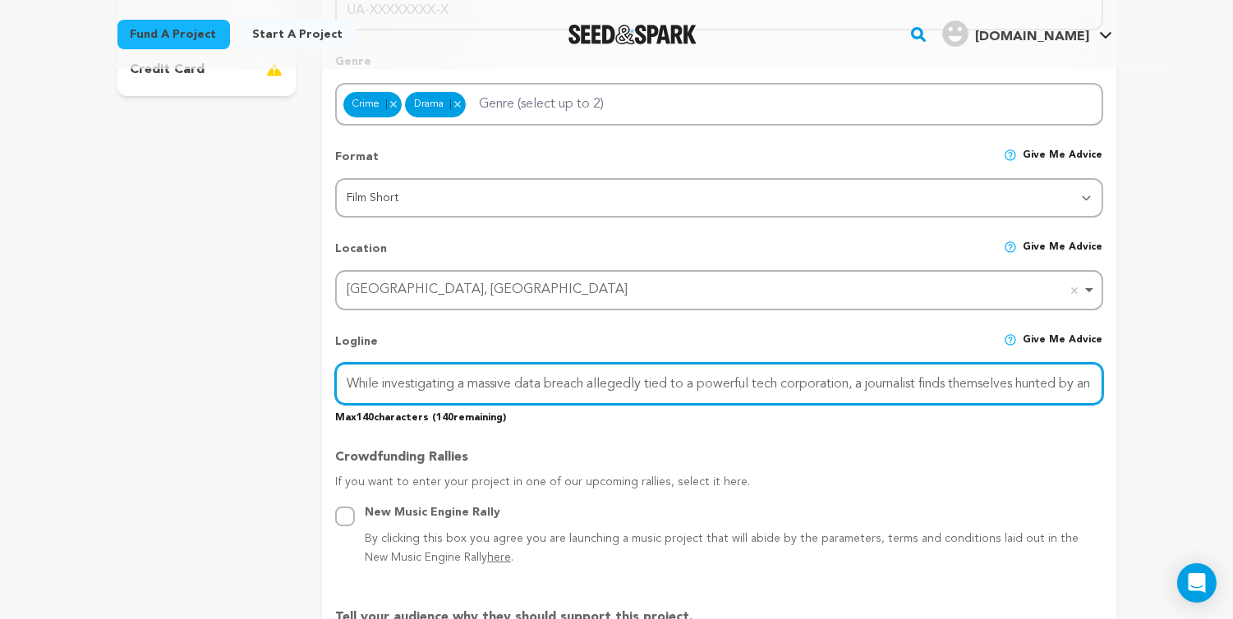
scroll to position [0, 60]
click at [1049, 378] on input "While investigating a massive data breach allegedly tied to a powerful tech cor…" at bounding box center [718, 384] width 767 height 42
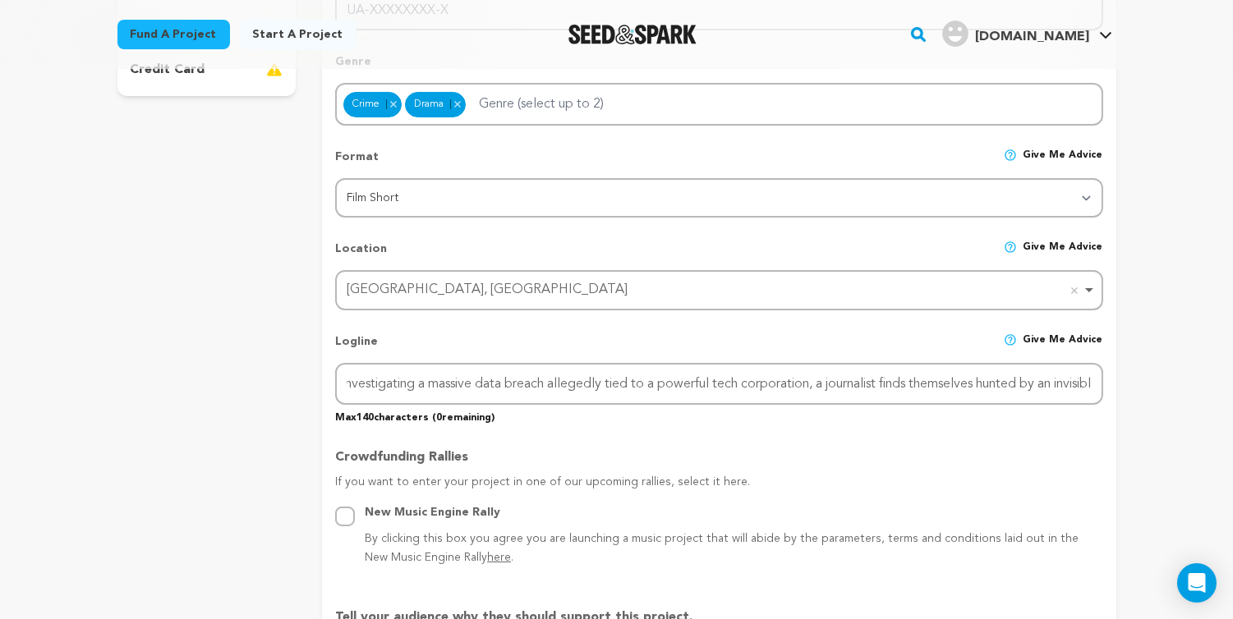
scroll to position [0, 0]
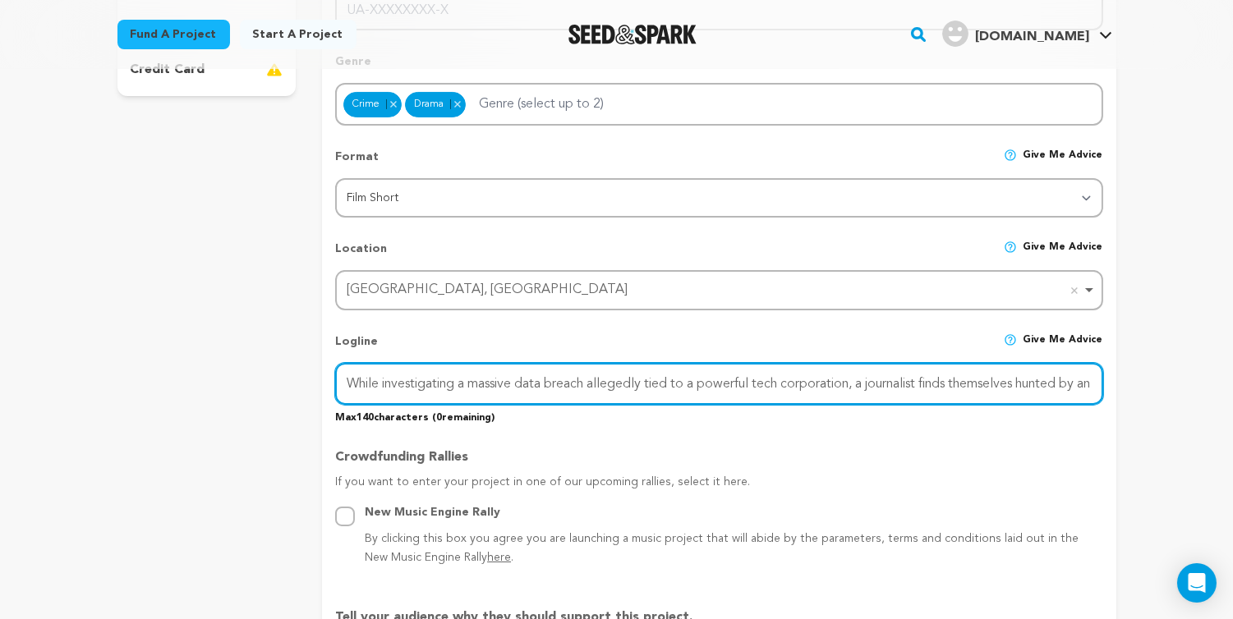
click at [522, 375] on input "While investigating a massive data breach allegedly tied to a powerful tech cor…" at bounding box center [718, 384] width 767 height 42
paste input "A journalist probing a massive tech data breach becomes the target of an unseen…"
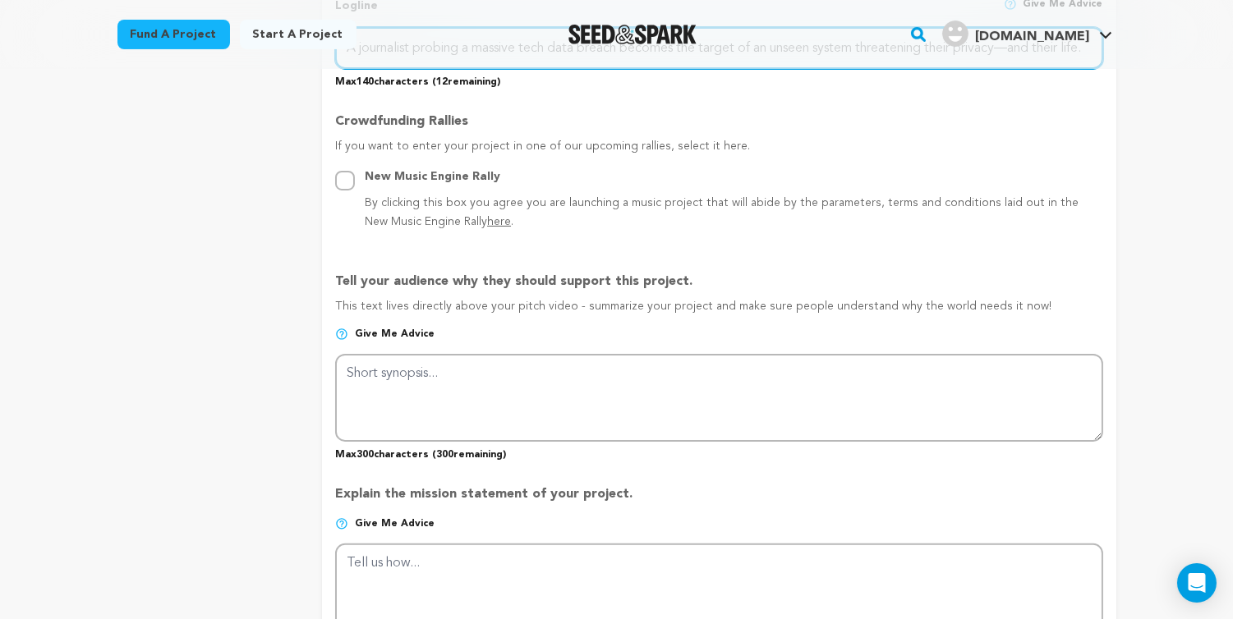
scroll to position [858, 0]
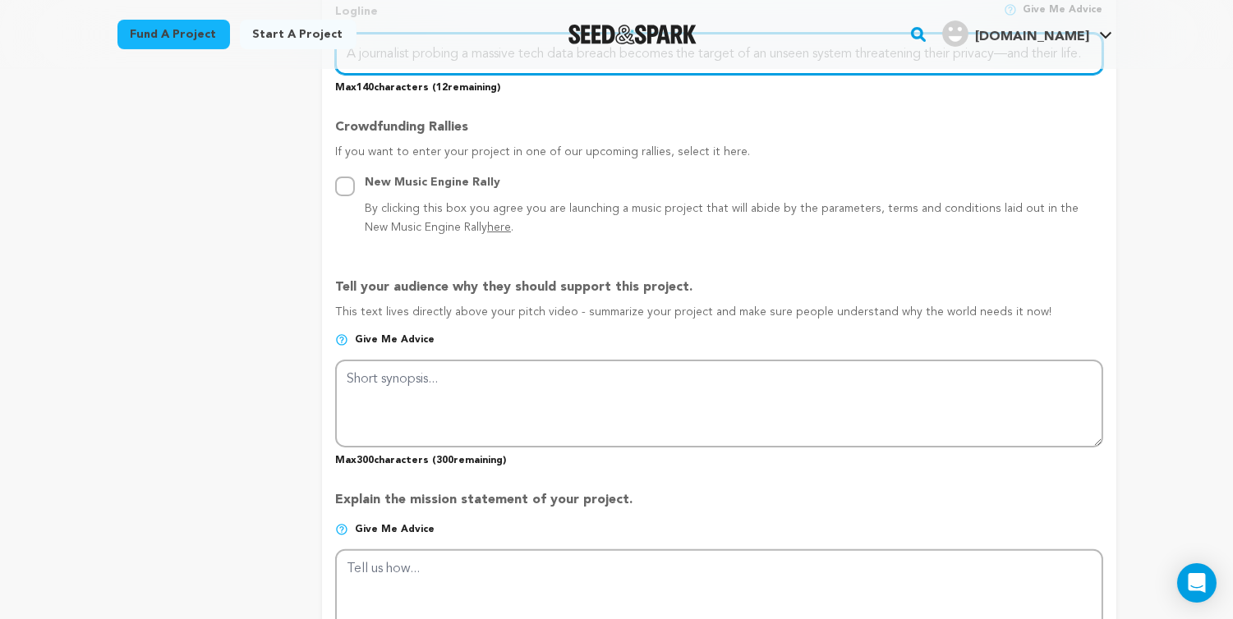
type input "A journalist probing a massive tech data breach becomes the target of an unseen…"
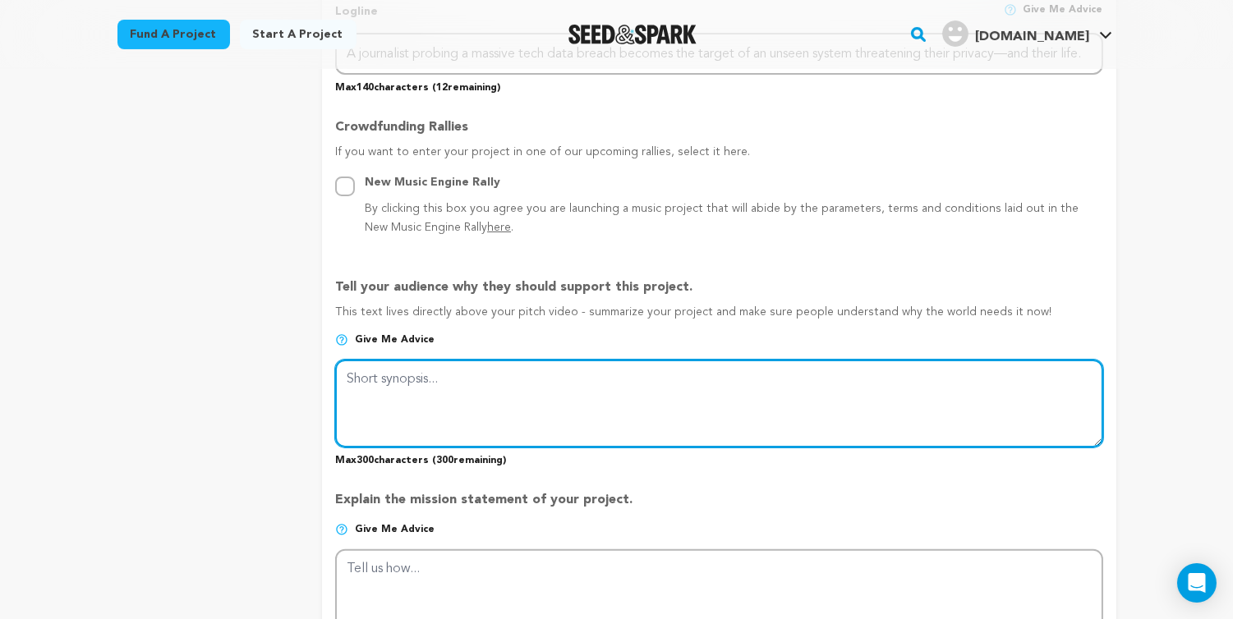
scroll to position [0, 0]
click at [573, 374] on textarea at bounding box center [718, 403] width 767 height 87
paste textarea "While investigating the rising wave of doxing cases, Talisa, a journalist at Je…"
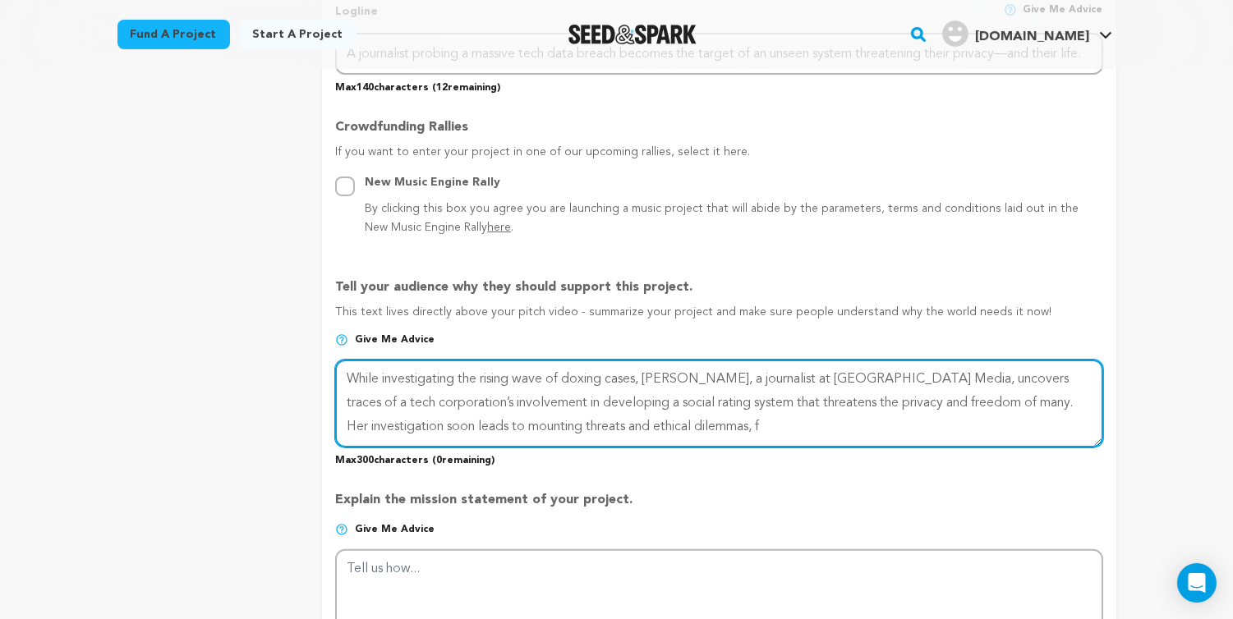
drag, startPoint x: 613, startPoint y: 416, endPoint x: 300, endPoint y: 365, distance: 318.0
click at [300, 365] on div "project story team social media video & images campaign incentives wishlist" at bounding box center [616, 309] width 999 height 1900
paste textarea "[PERSON_NAME], a journalist at [GEOGRAPHIC_DATA] Media, uncovers a tech giant’s…"
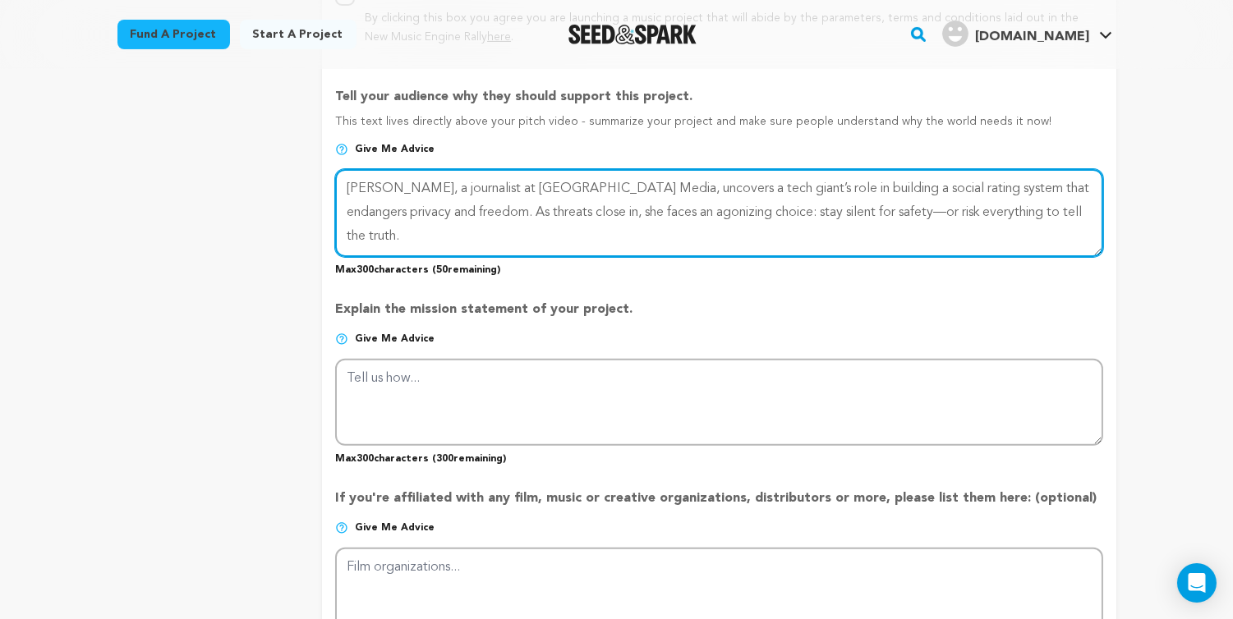
scroll to position [1048, 0]
type textarea "[PERSON_NAME], a journalist at [GEOGRAPHIC_DATA] Media, uncovers a tech giant’s…"
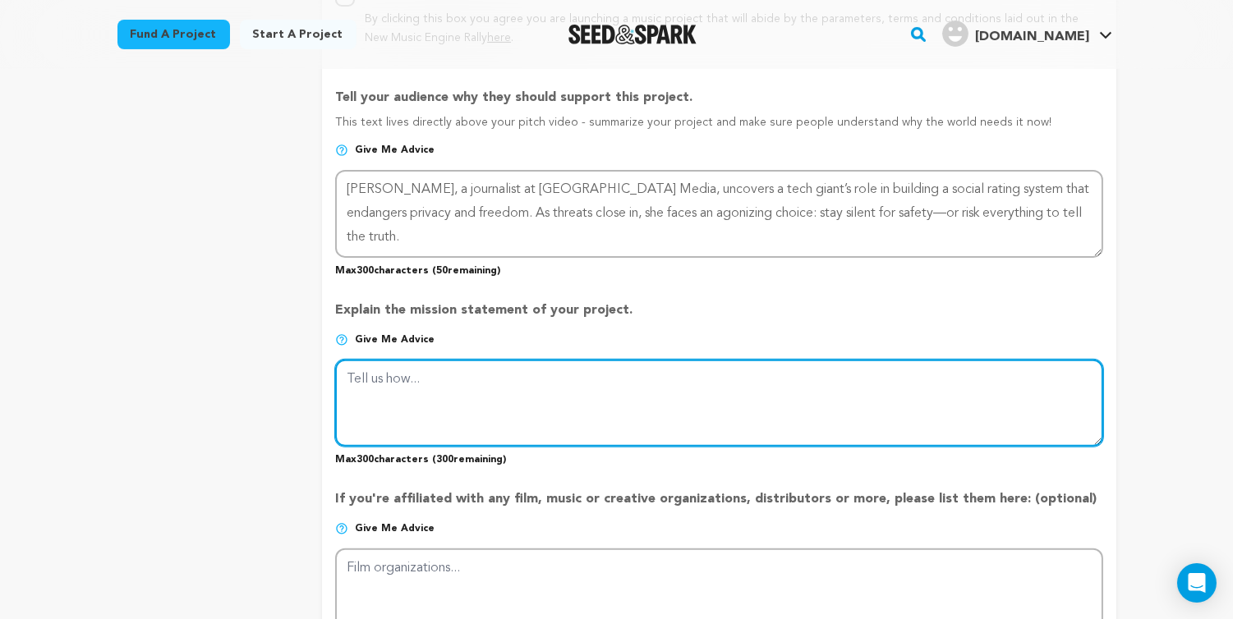
click at [573, 403] on textarea at bounding box center [718, 403] width 767 height 87
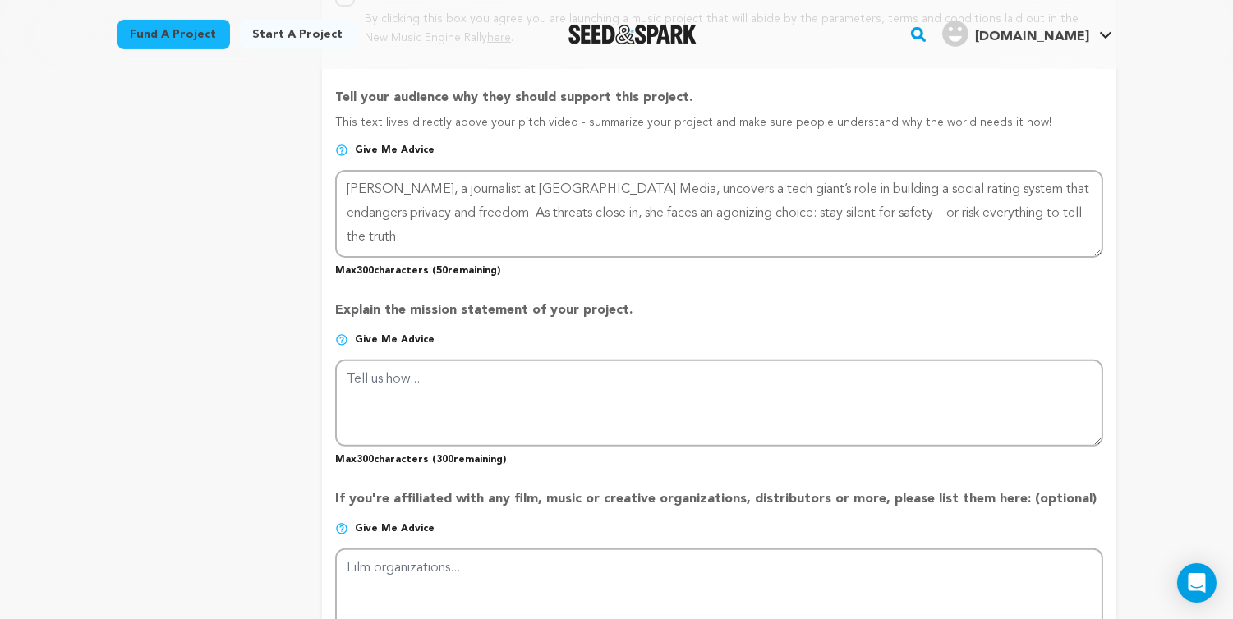
drag, startPoint x: 620, startPoint y: 298, endPoint x: 322, endPoint y: 307, distance: 298.3
click at [322, 307] on form "Project Title Project Name Ekspose Project URL Give me advice Project URL ekspo…" at bounding box center [718, 120] width 793 height 1851
copy p "Explain the mission statement of your project."
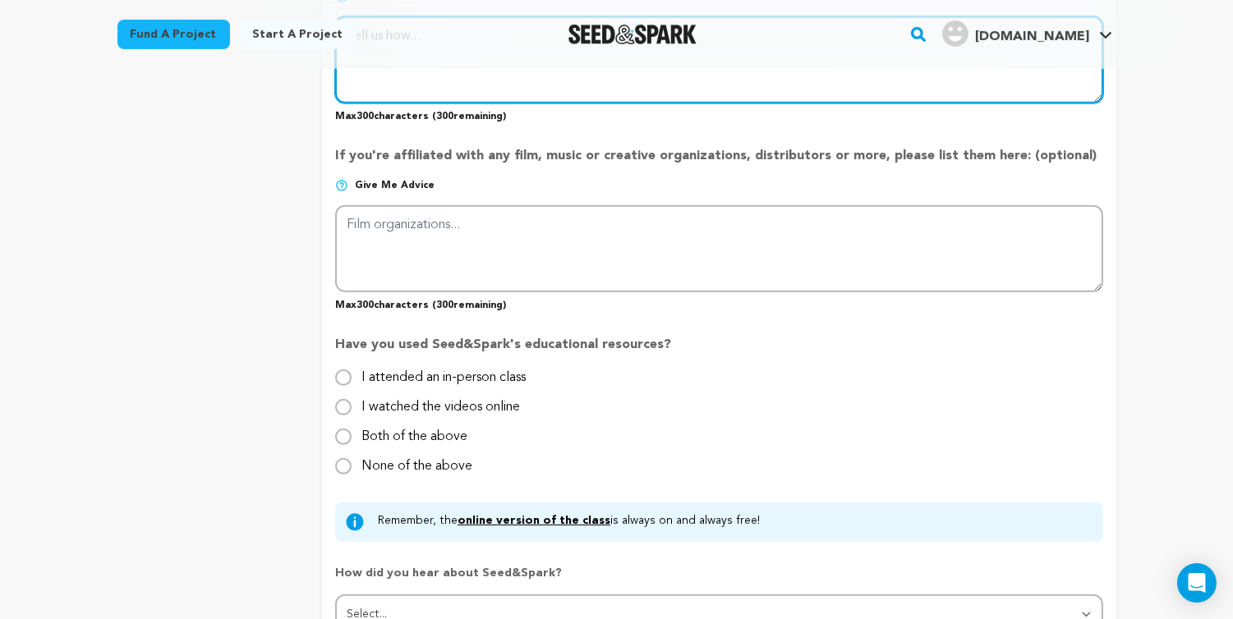
scroll to position [1390, 0]
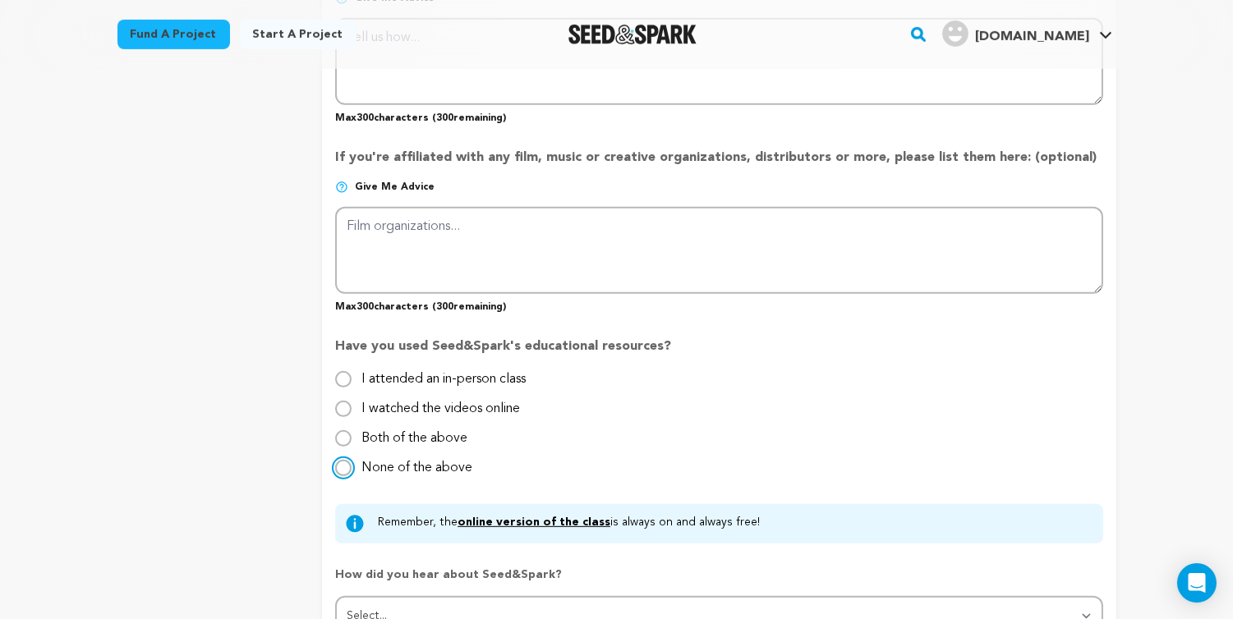
click at [342, 460] on input "None of the above" at bounding box center [343, 468] width 16 height 16
radio input "true"
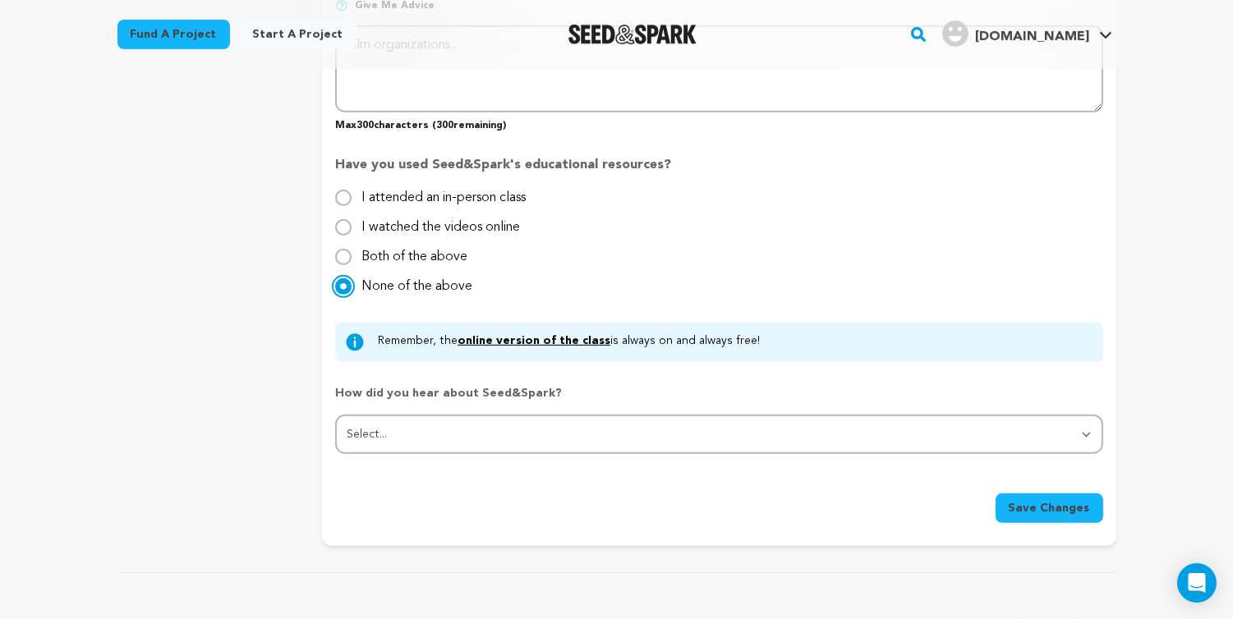
scroll to position [1572, 0]
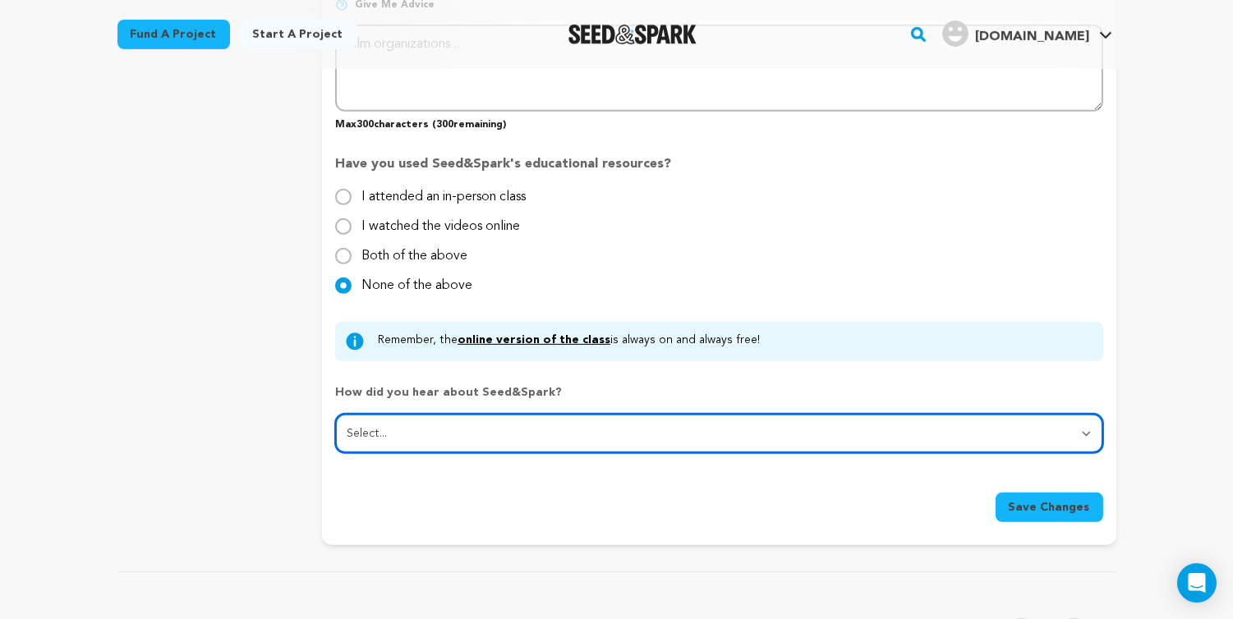
click at [729, 414] on select "Select... From a friend Social media Film festival or film organization Took an…" at bounding box center [718, 433] width 767 height 39
select select "2"
click at [335, 414] on select "Select... From a friend Social media Film festival or film organization Took an…" at bounding box center [718, 433] width 767 height 39
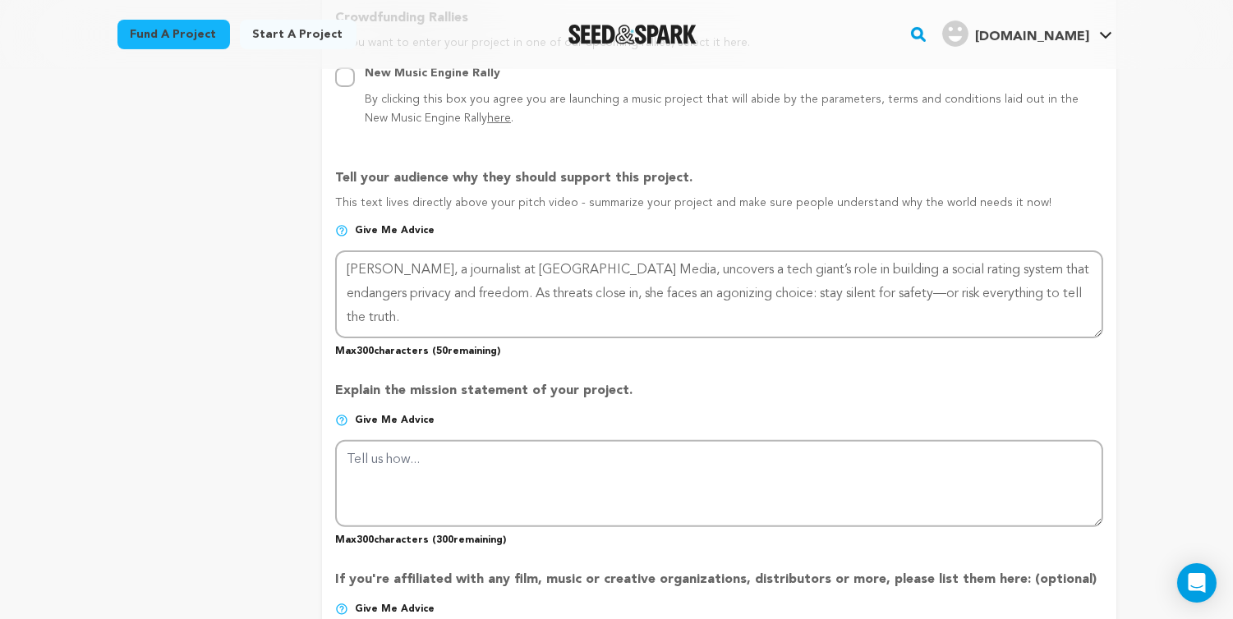
scroll to position [969, 0]
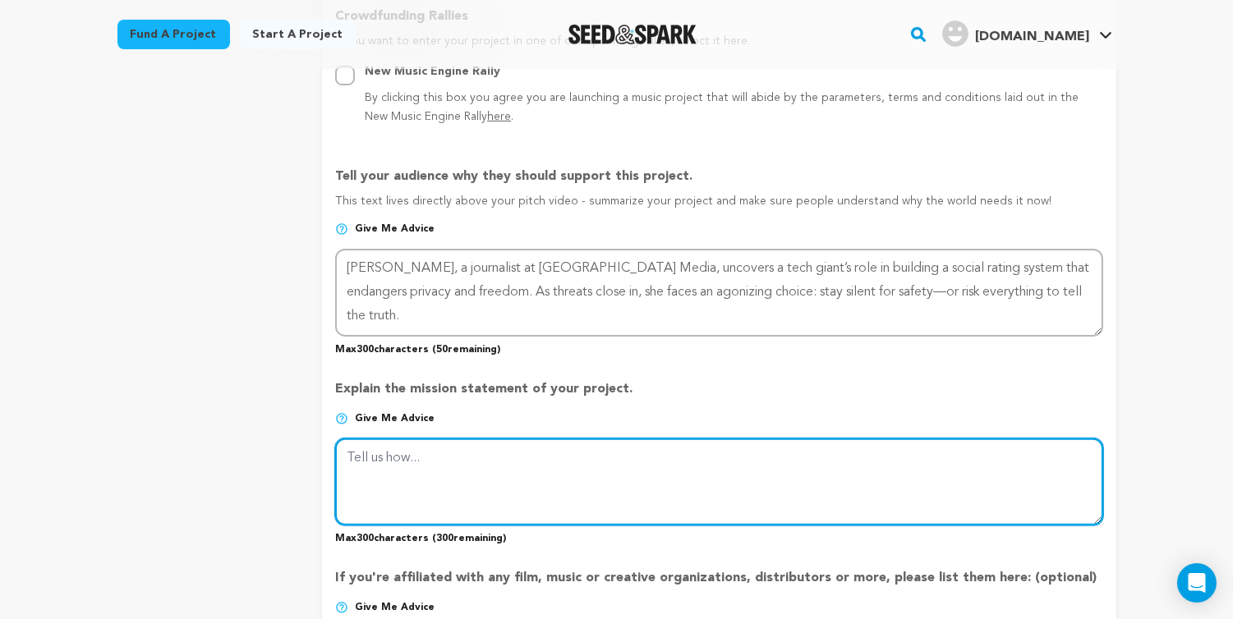
click at [416, 448] on textarea at bounding box center [718, 482] width 767 height 87
paste textarea "Our mission is to expose hidden threats of surveillance and doxing through film…"
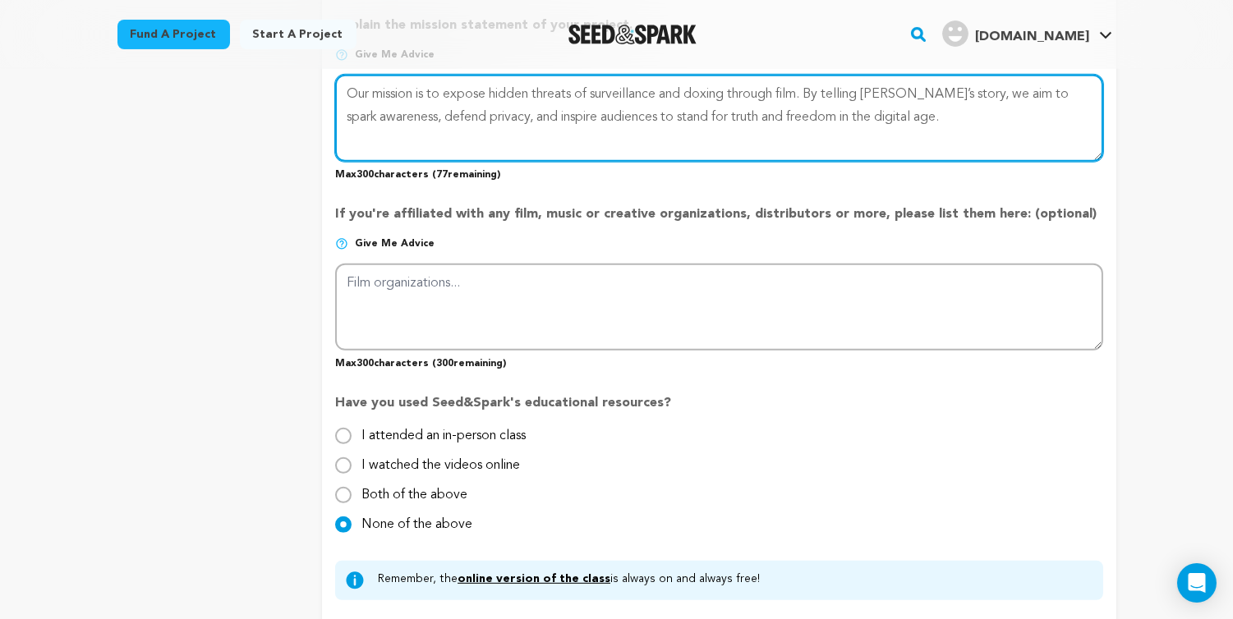
scroll to position [1332, 0]
type textarea "Our mission is to expose hidden threats of surveillance and doxing through film…"
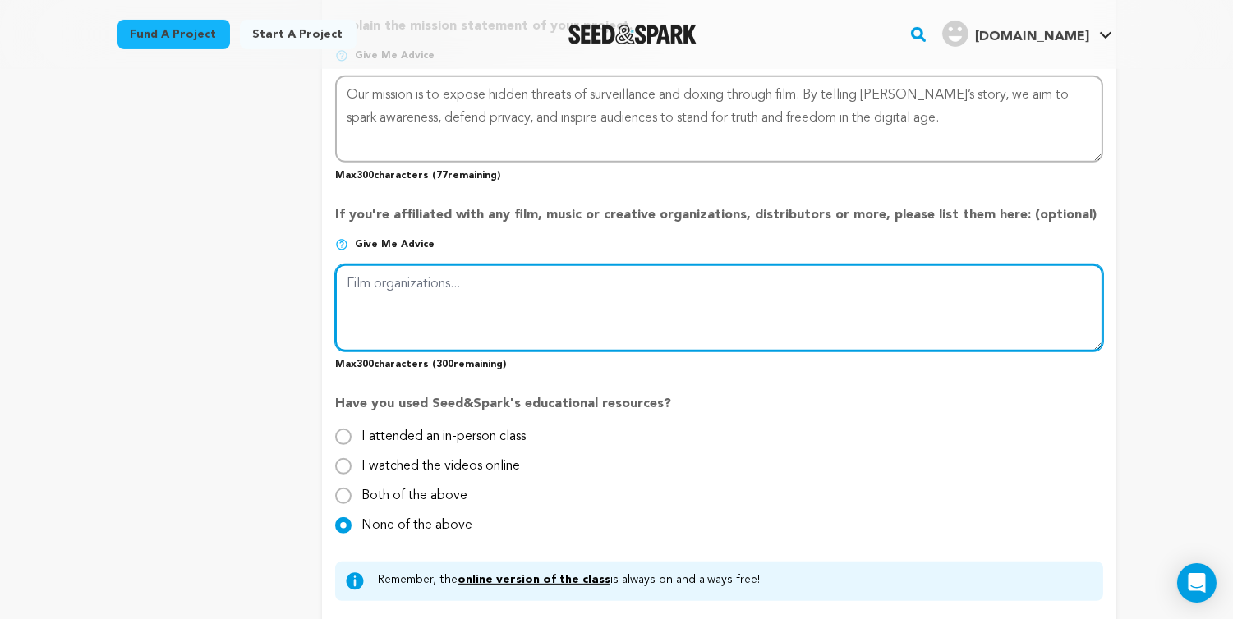
click at [558, 284] on textarea at bounding box center [718, 307] width 767 height 87
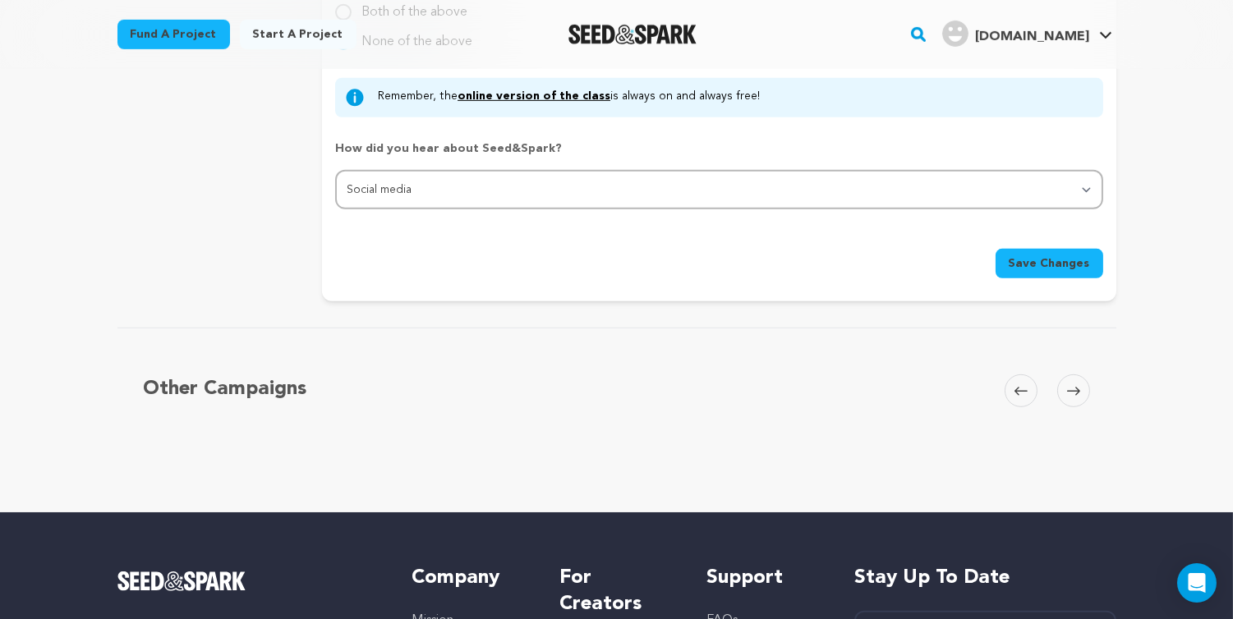
scroll to position [1801, 0]
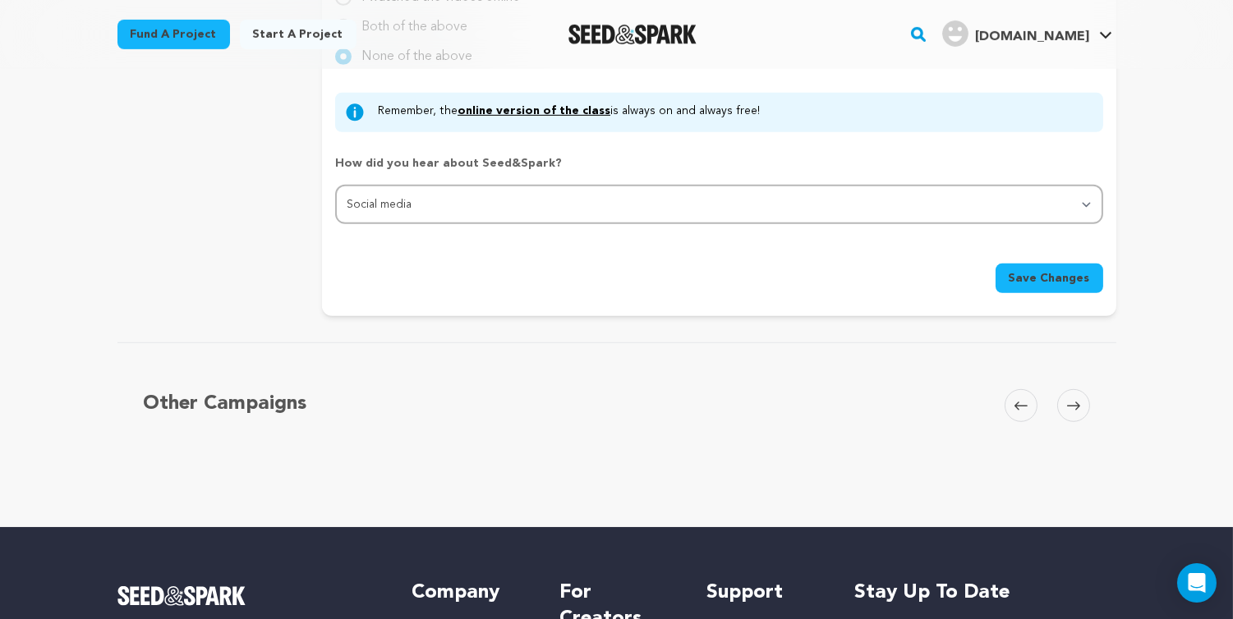
click at [1008, 264] on button "Save Changes" at bounding box center [1049, 279] width 108 height 30
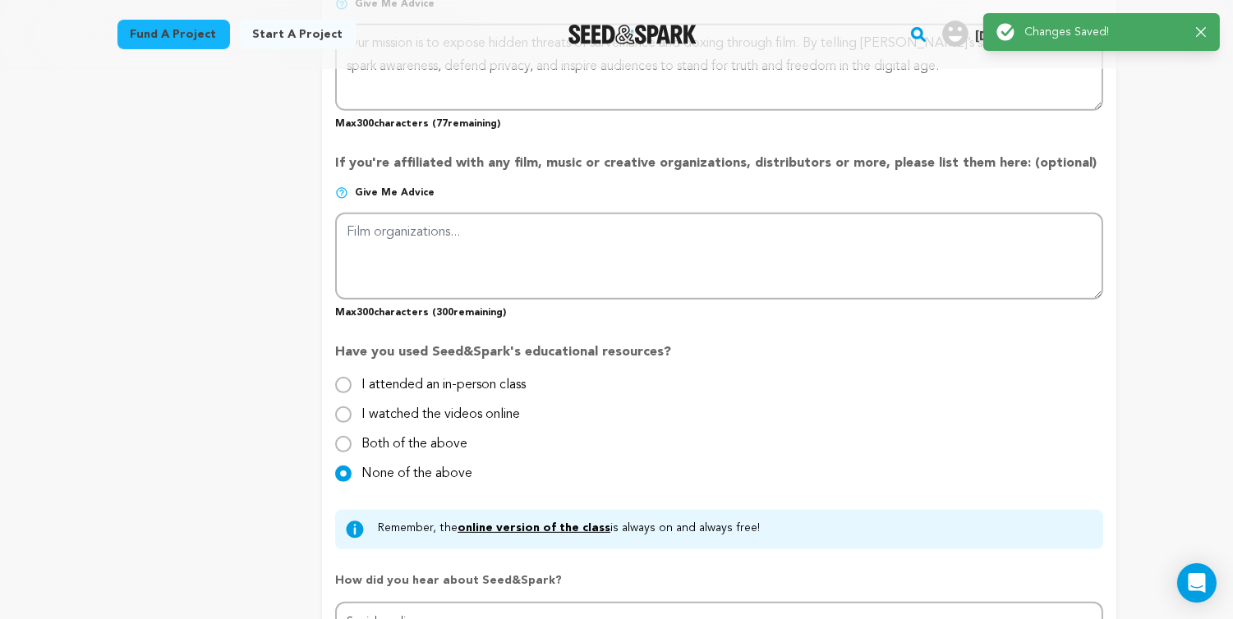
scroll to position [902, 0]
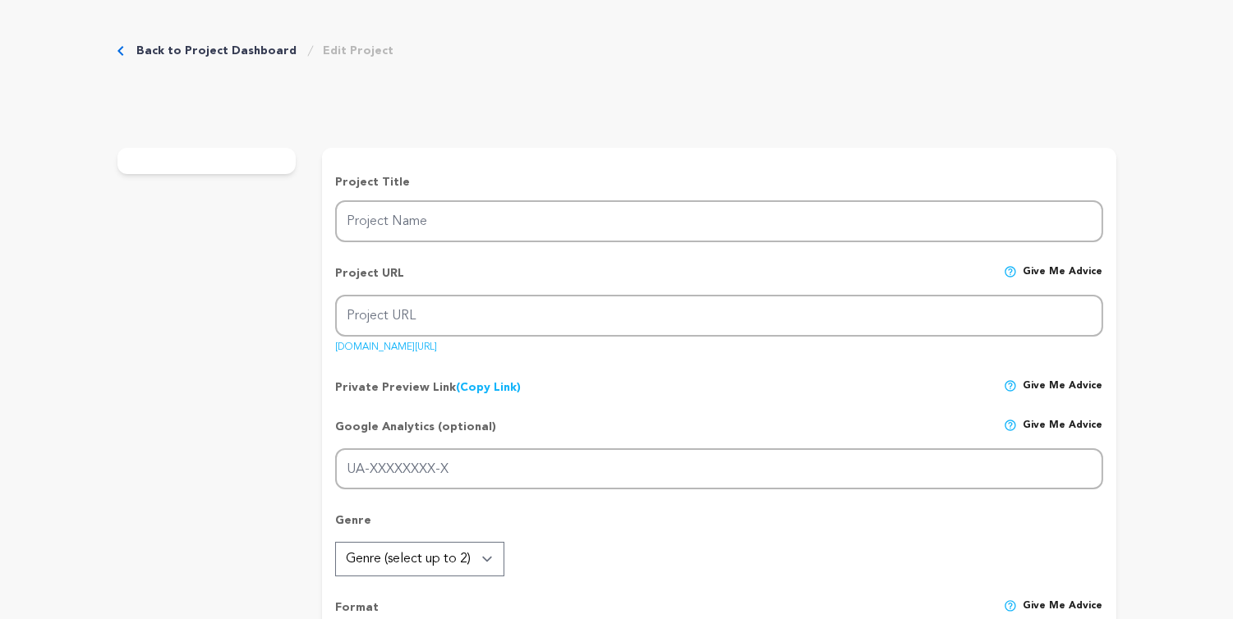
type input "Ekspose"
type input "ekspose"
type input "A journalist probing a massive tech data breach becomes the target of an unseen…"
type textarea "[PERSON_NAME], a journalist at [GEOGRAPHIC_DATA] Media, uncovers a tech giant’s…"
type textarea "Our mission is to expose hidden threats of surveillance and doxing through film…"
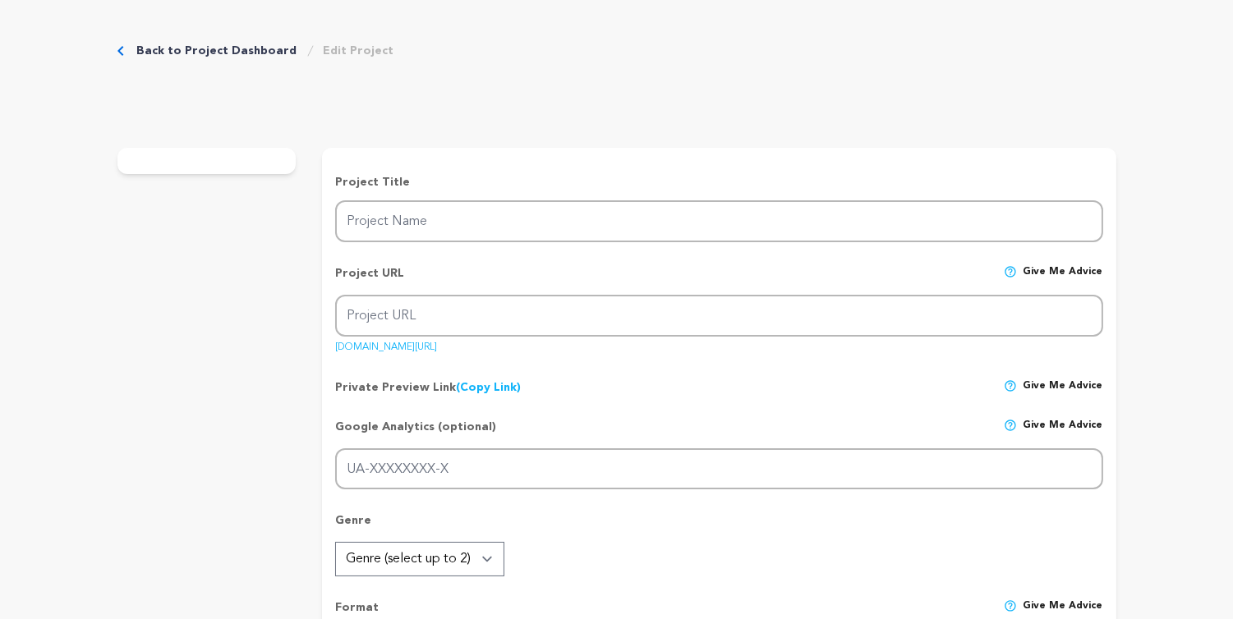
radio input "true"
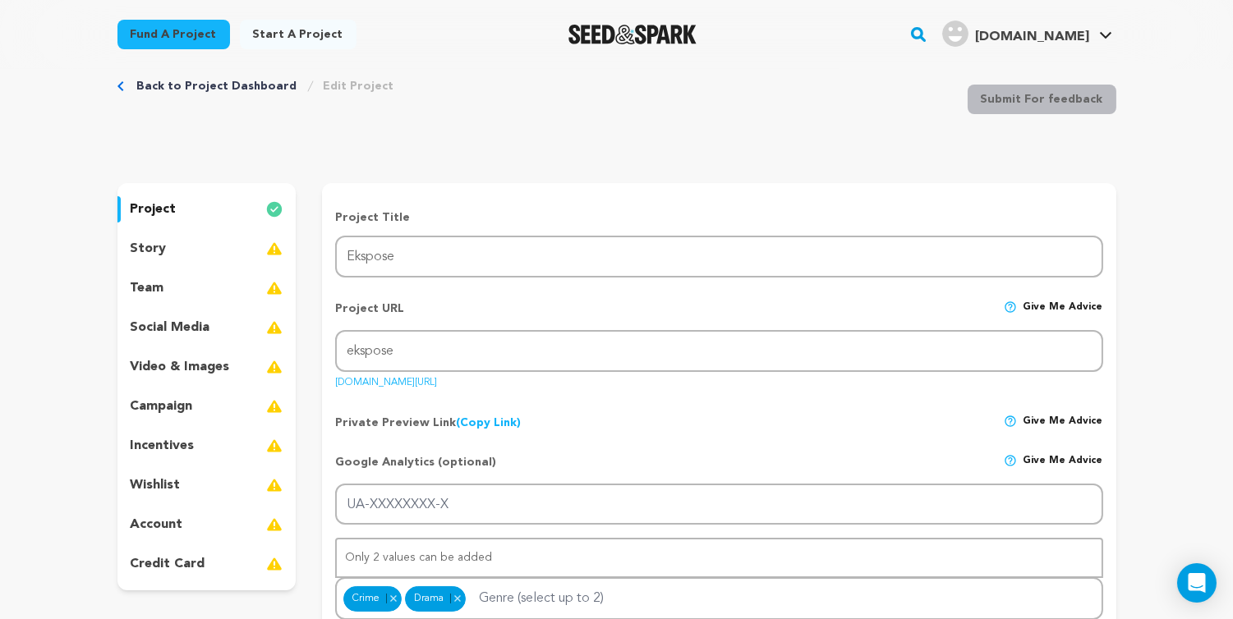
scroll to position [31, 0]
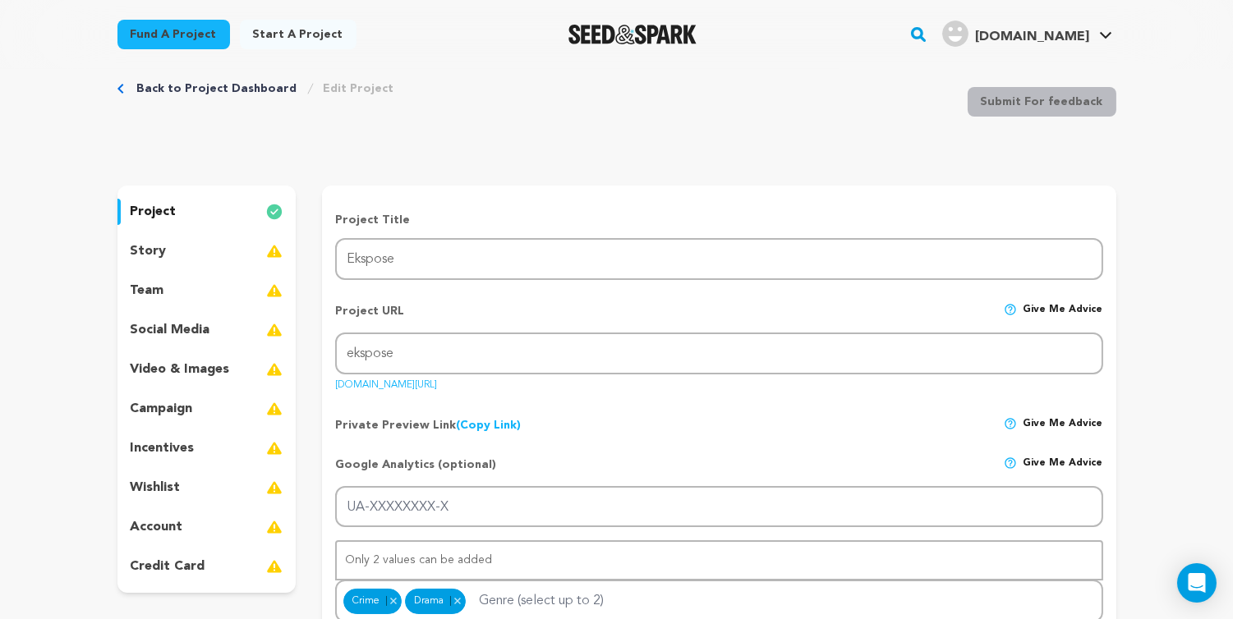
click at [245, 251] on div "story" at bounding box center [206, 251] width 179 height 26
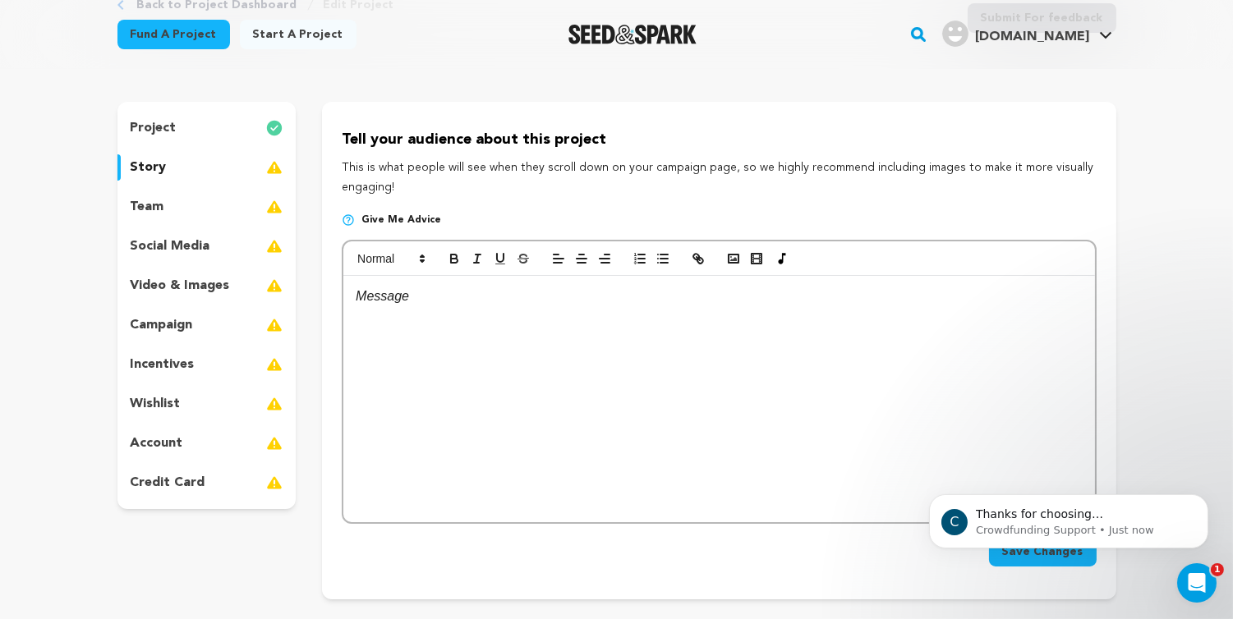
scroll to position [112, 0]
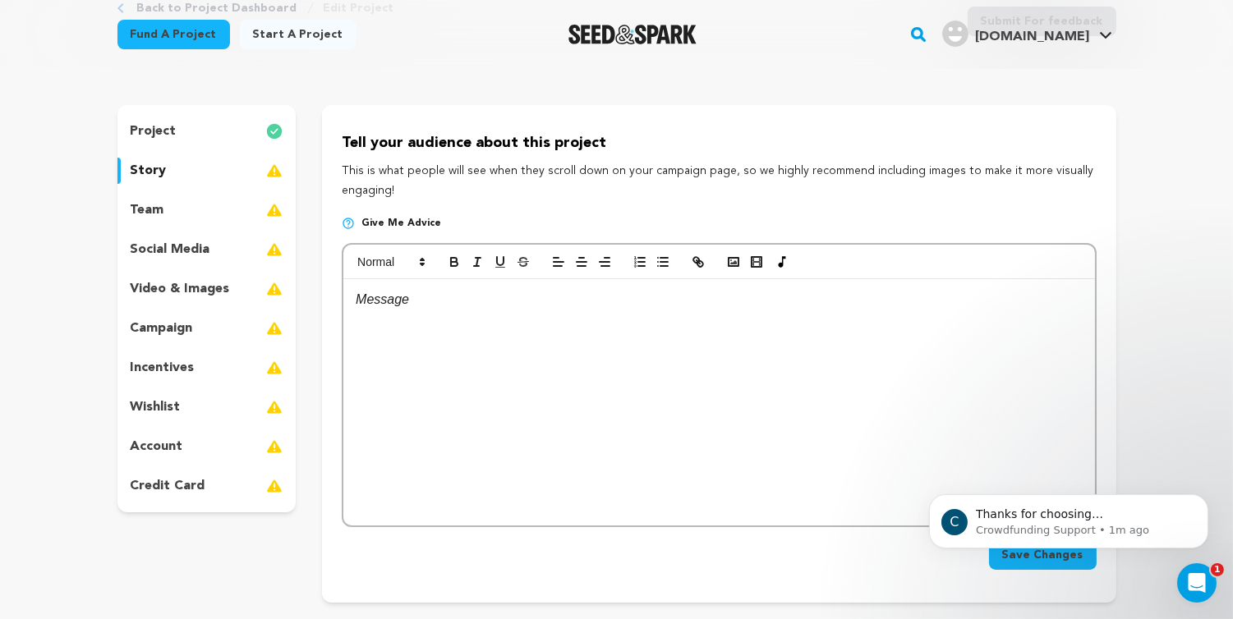
click at [226, 214] on div "team" at bounding box center [206, 210] width 179 height 26
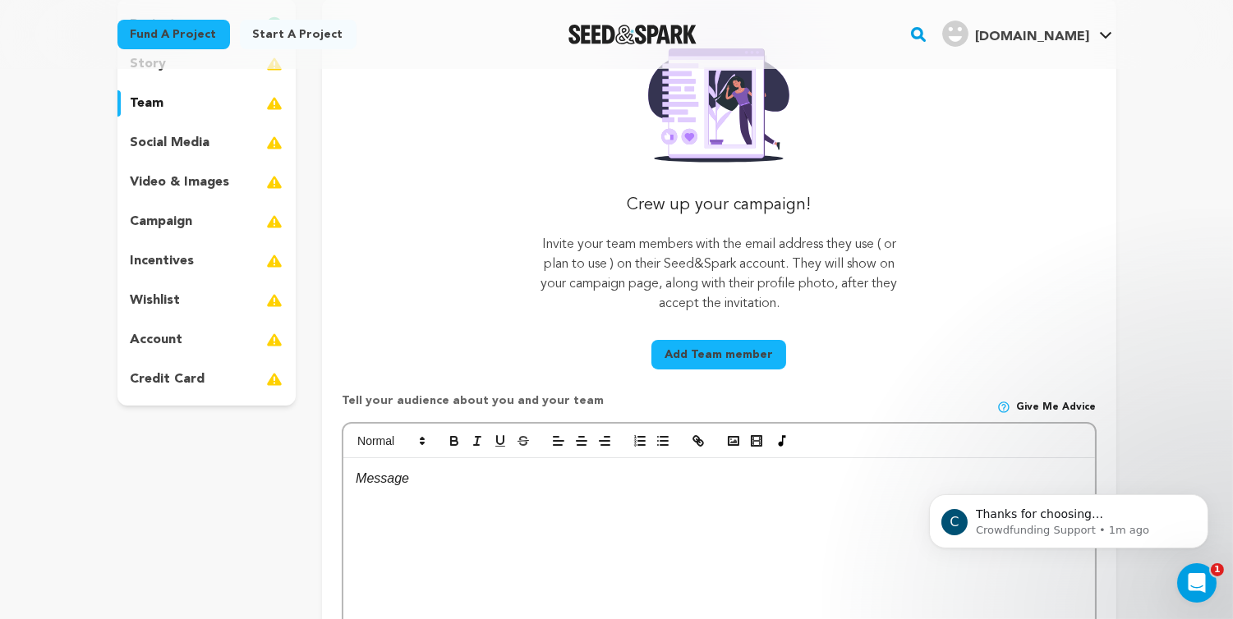
scroll to position [154, 0]
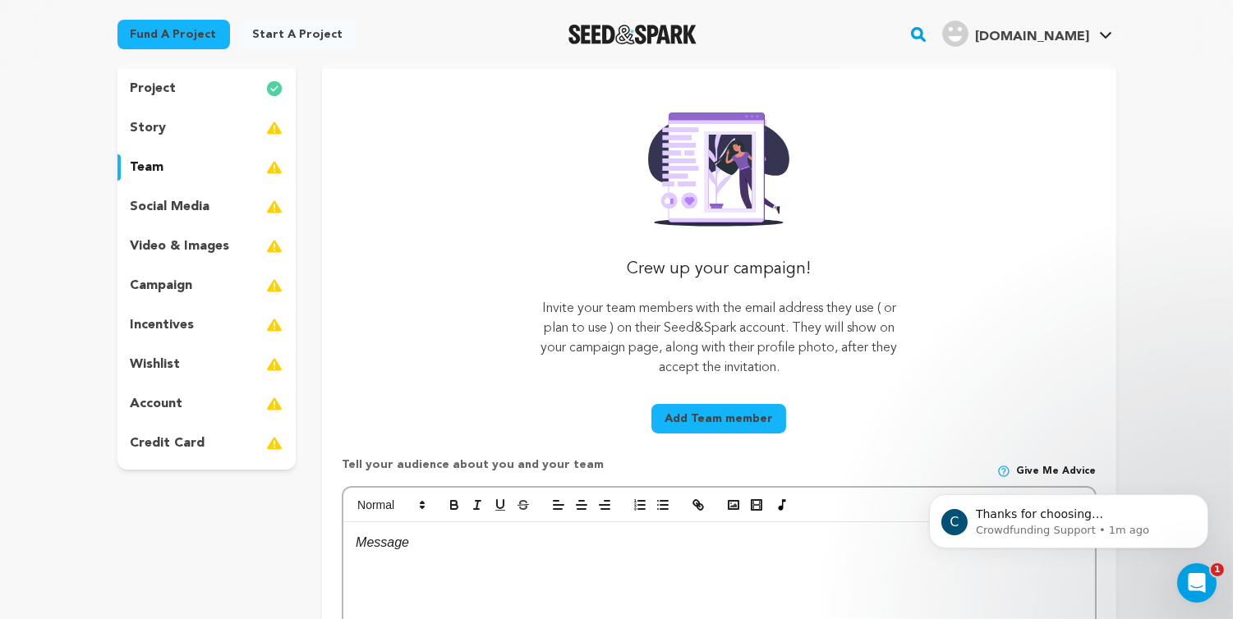
click at [232, 216] on div "social media" at bounding box center [206, 207] width 179 height 26
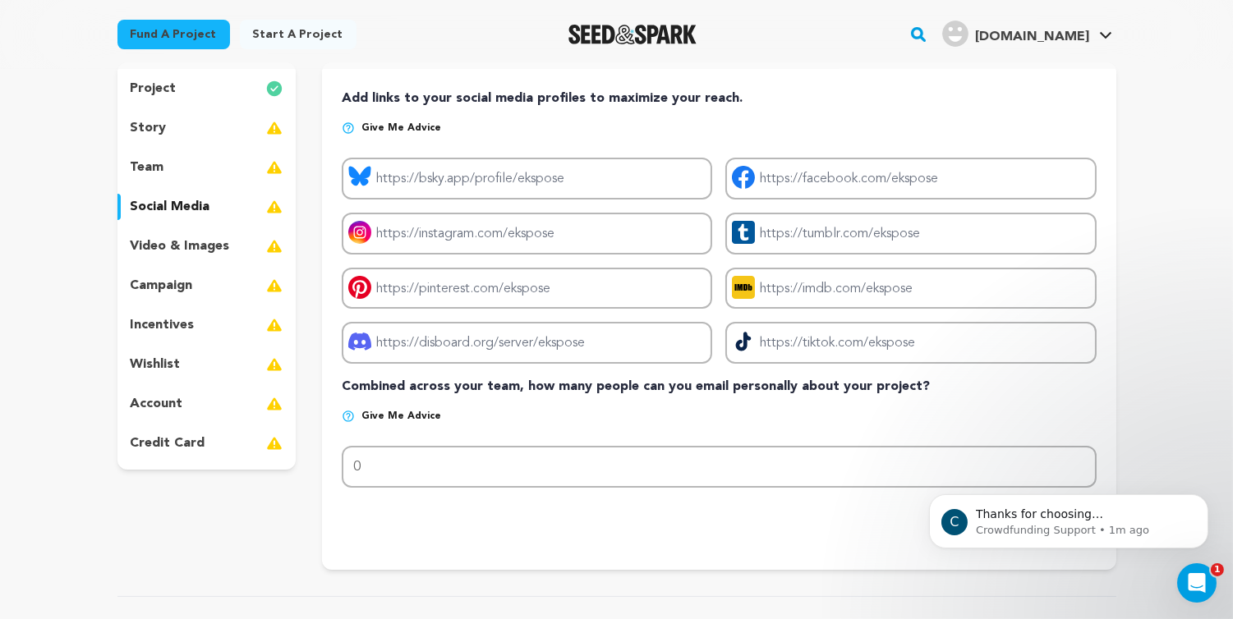
click at [227, 241] on p "video & images" at bounding box center [180, 247] width 99 height 20
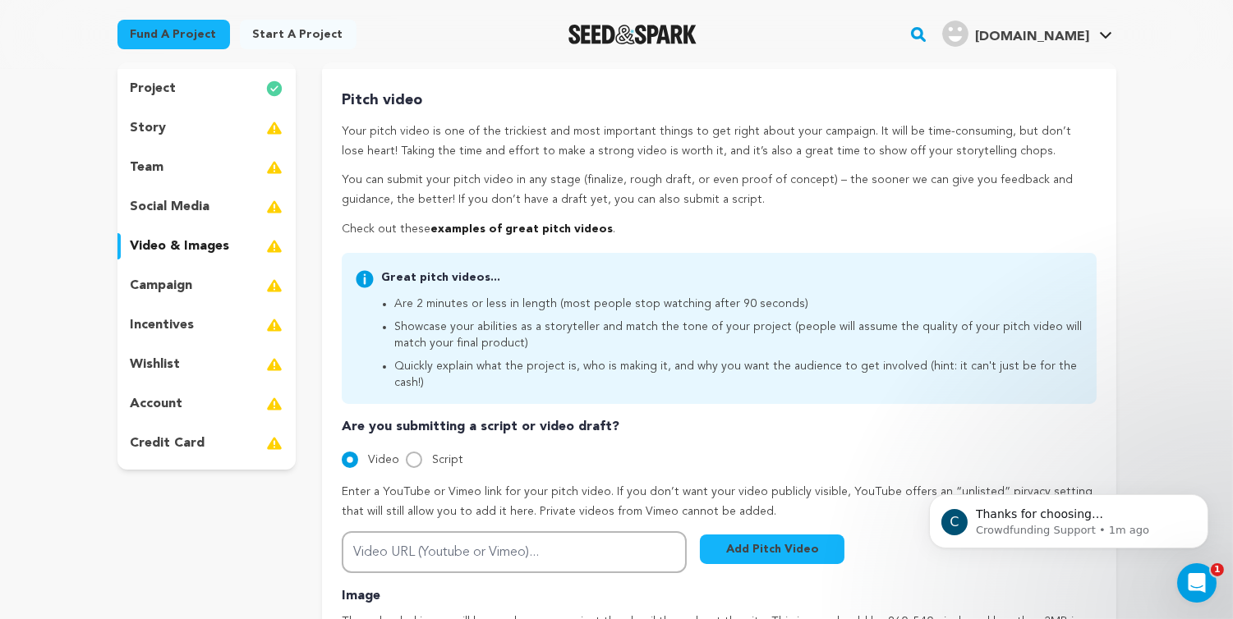
click at [231, 289] on div "campaign" at bounding box center [206, 286] width 179 height 26
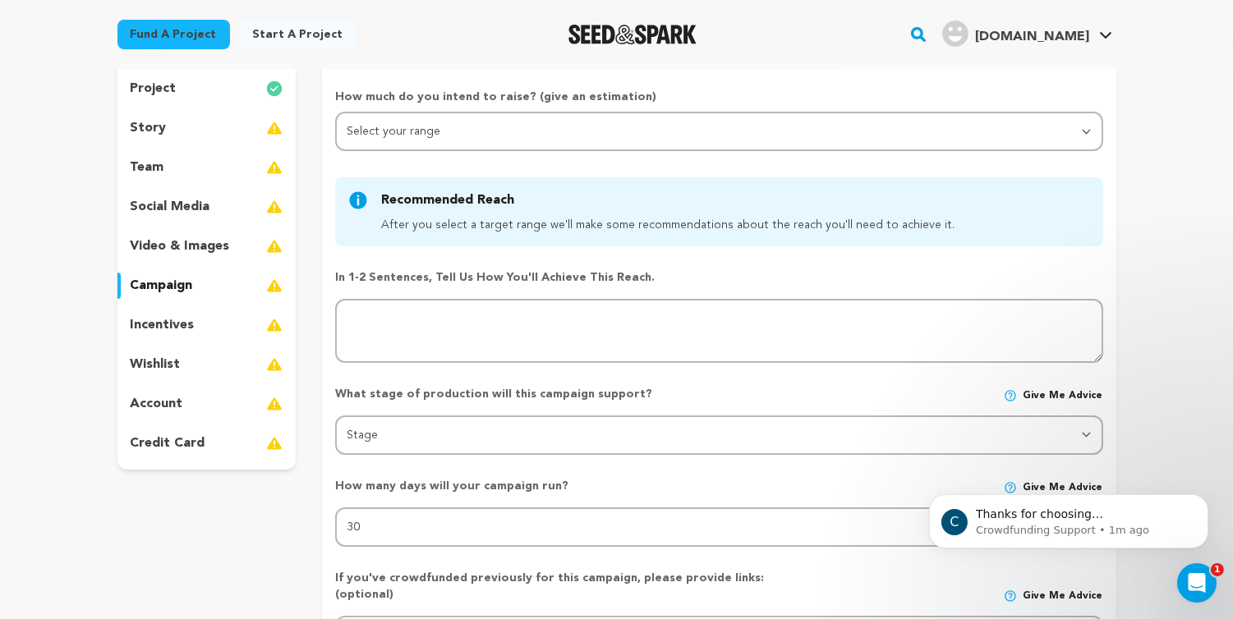
click at [230, 304] on div "project story team social media video & images campaign incentives wishlist acc…" at bounding box center [206, 265] width 179 height 407
click at [230, 325] on div "incentives" at bounding box center [206, 325] width 179 height 26
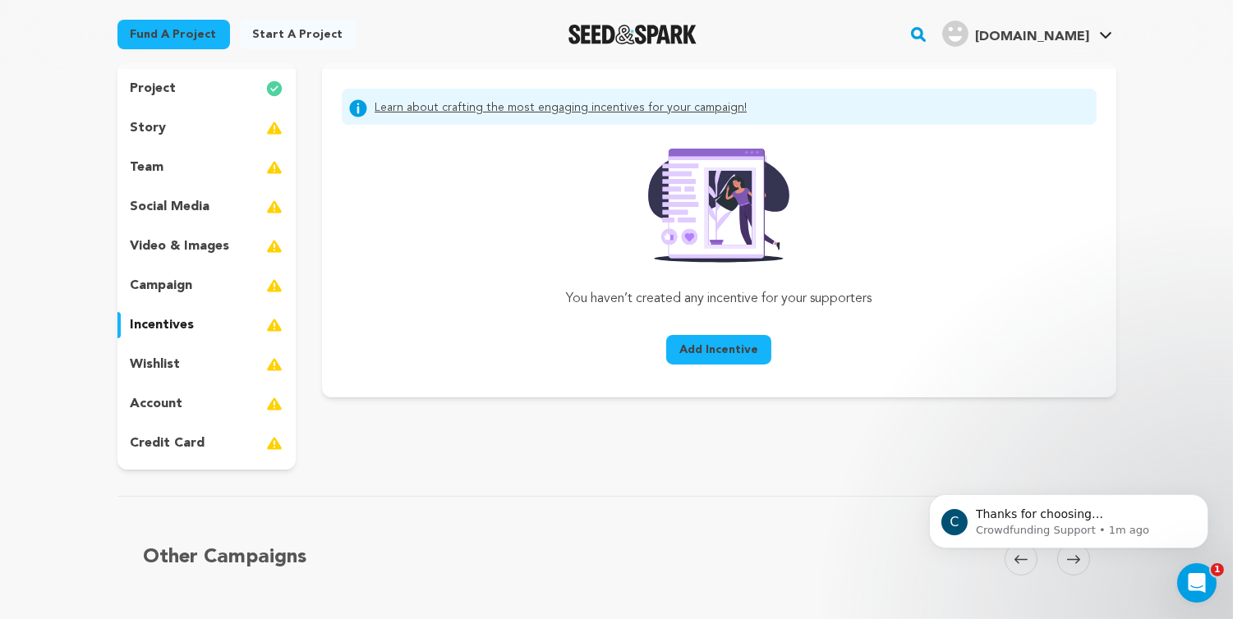
click at [223, 364] on div "wishlist" at bounding box center [206, 365] width 179 height 26
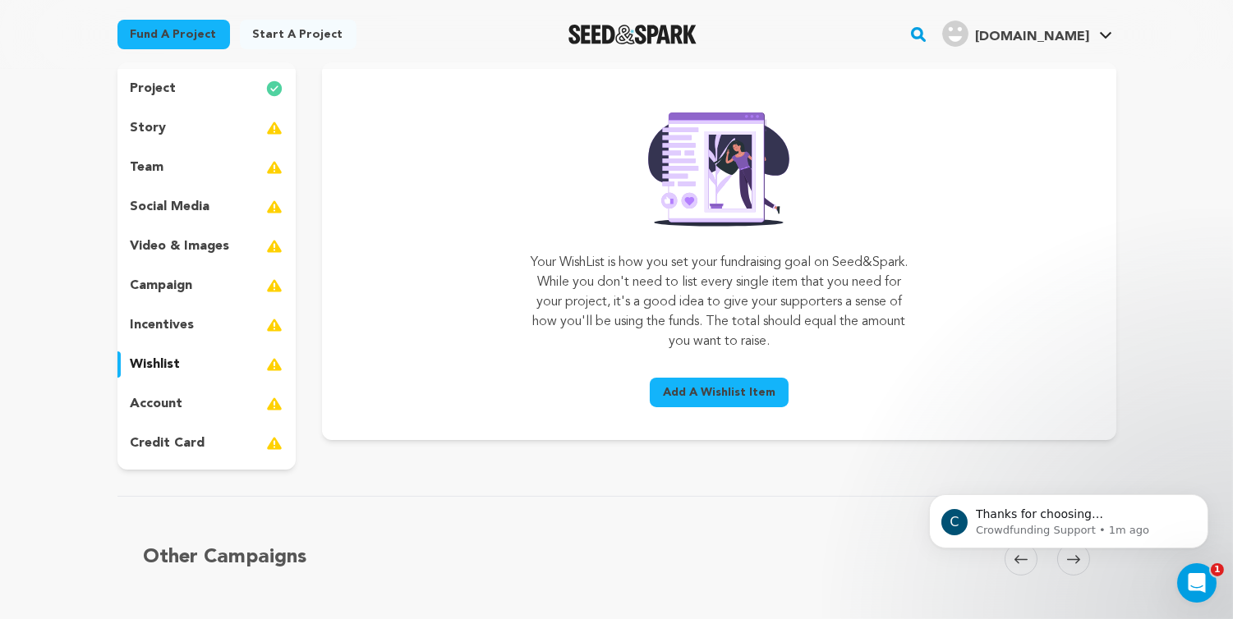
click at [222, 447] on div "credit card" at bounding box center [206, 443] width 179 height 26
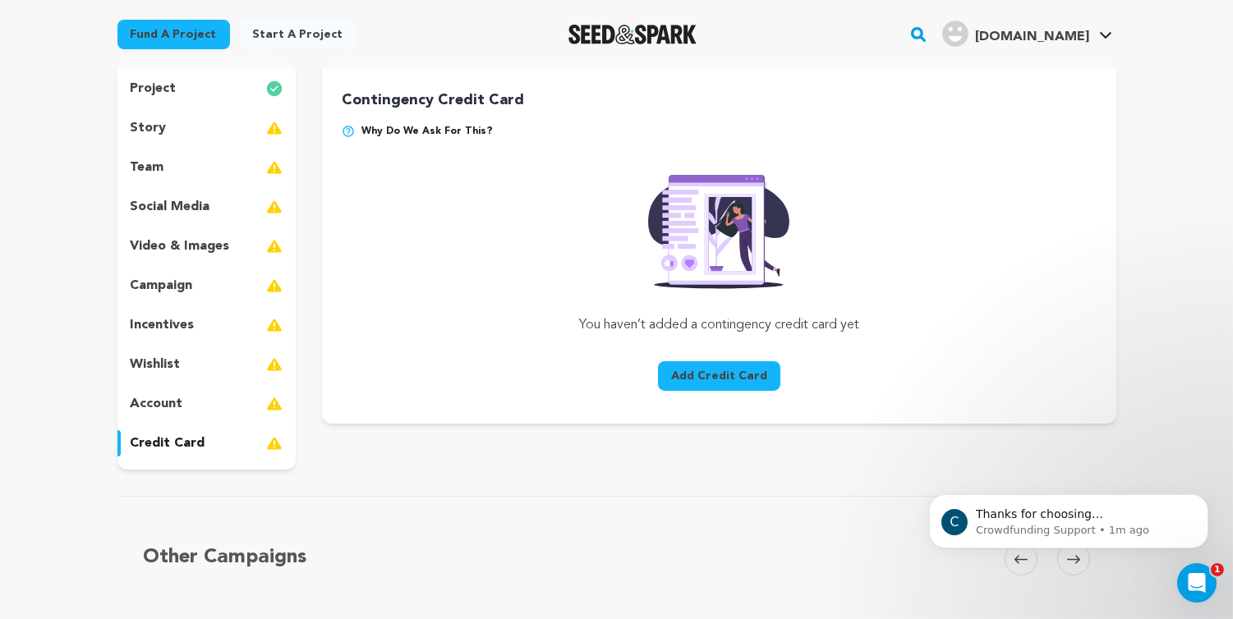
click at [216, 406] on div "account" at bounding box center [206, 404] width 179 height 26
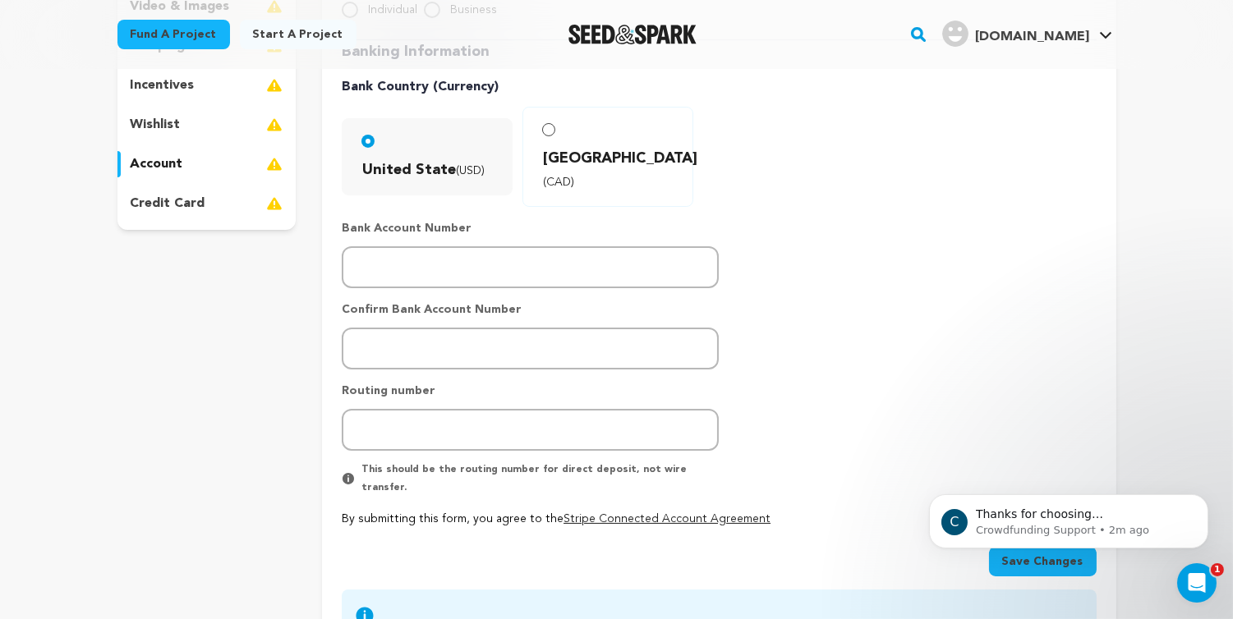
scroll to position [395, 0]
